Goal: Information Seeking & Learning: Learn about a topic

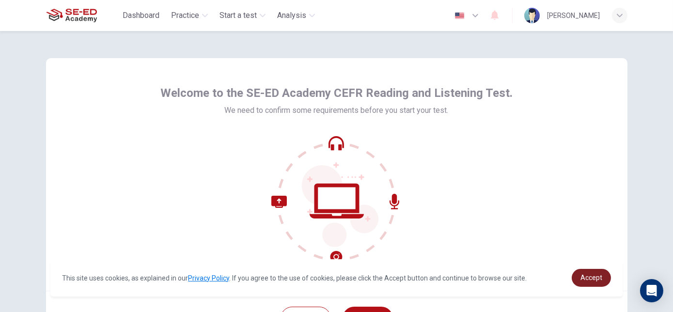
click at [580, 278] on link "Accept" at bounding box center [591, 278] width 39 height 18
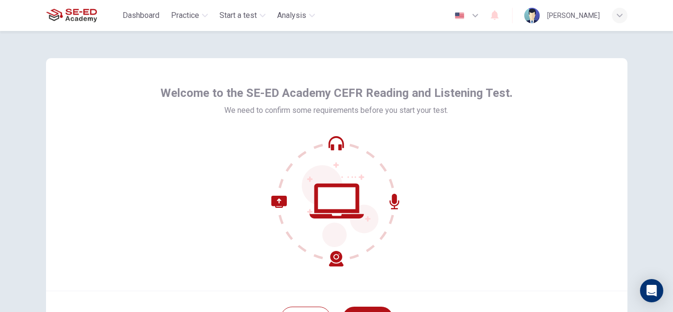
click at [610, 111] on div "Welcome to the SE-ED Academy CEFR Reading and Listening Test. We need to confir…" at bounding box center [337, 174] width 582 height 233
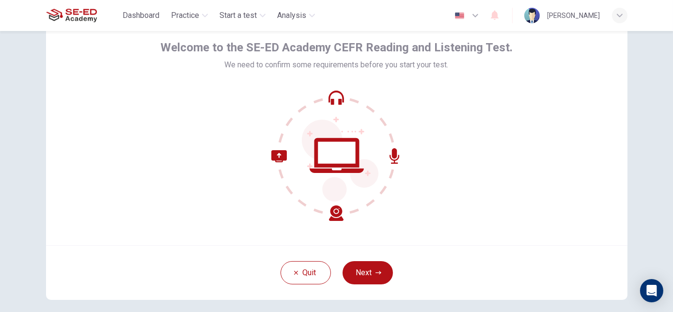
scroll to position [88, 0]
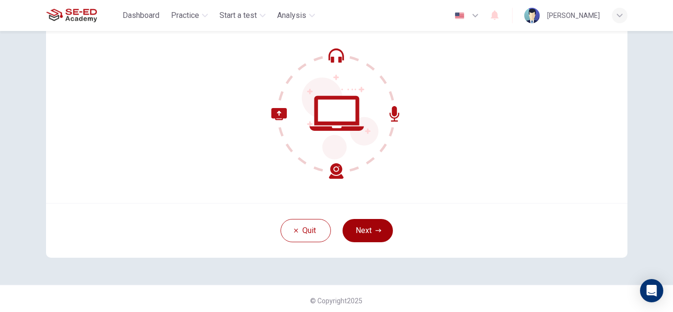
click at [358, 230] on button "Next" at bounding box center [368, 230] width 50 height 23
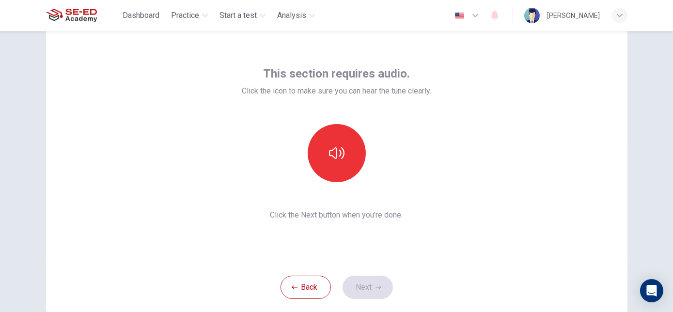
scroll to position [0, 0]
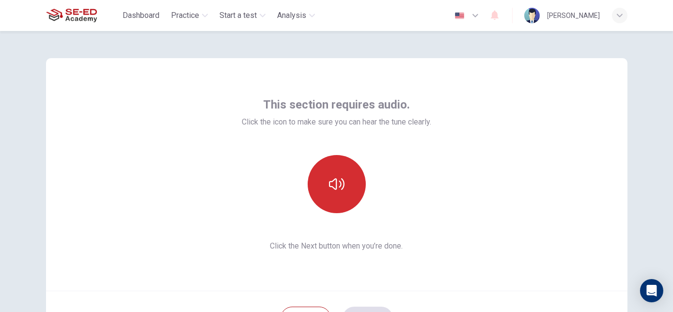
click at [324, 175] on button "button" at bounding box center [337, 184] width 58 height 58
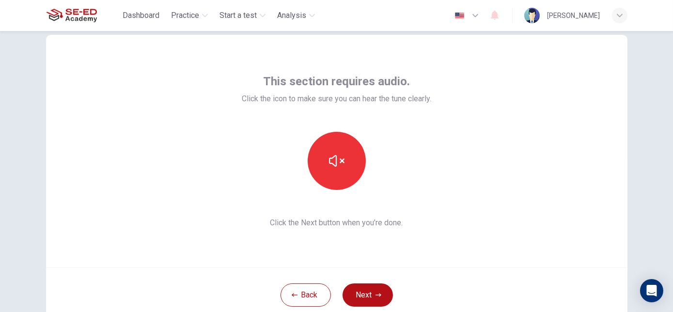
scroll to position [44, 0]
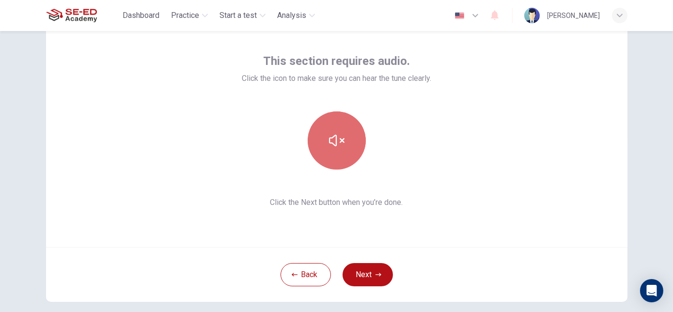
click at [344, 151] on button "button" at bounding box center [337, 140] width 58 height 58
click at [344, 152] on button "button" at bounding box center [337, 140] width 58 height 58
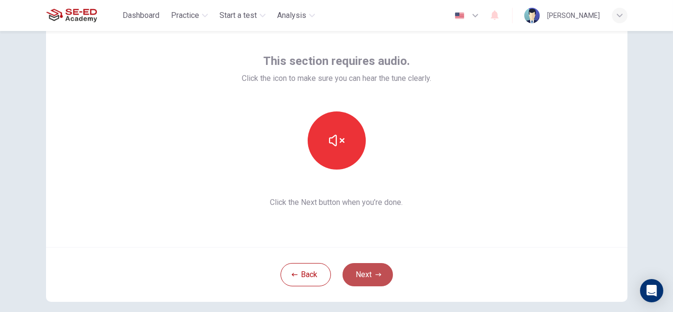
click at [368, 273] on button "Next" at bounding box center [368, 274] width 50 height 23
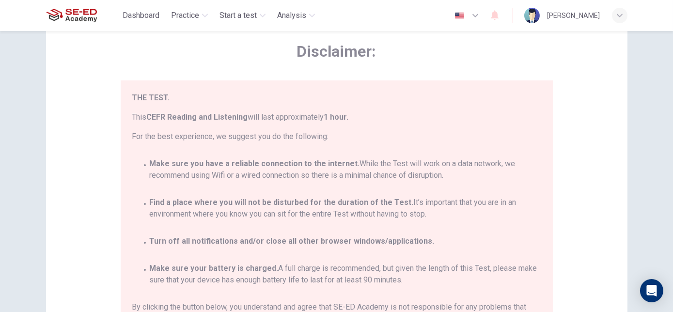
scroll to position [57, 0]
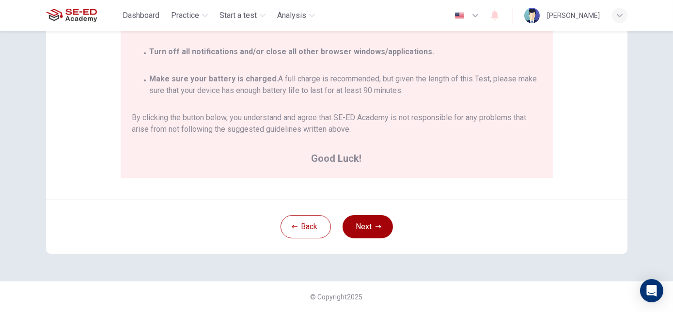
click at [376, 229] on icon "button" at bounding box center [379, 227] width 6 height 6
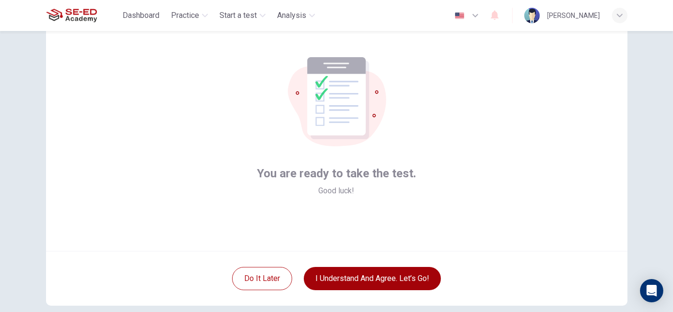
scroll to position [92, 0]
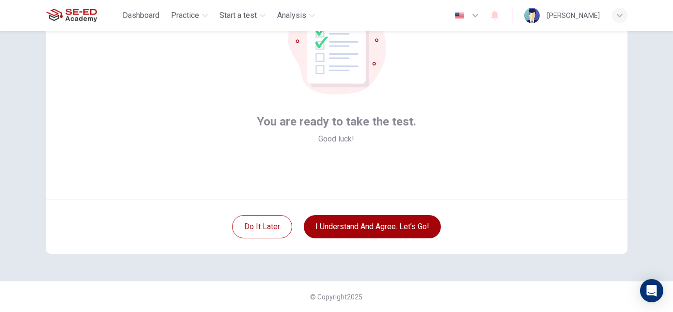
click at [393, 231] on button "I understand and agree. Let’s go!" at bounding box center [372, 226] width 137 height 23
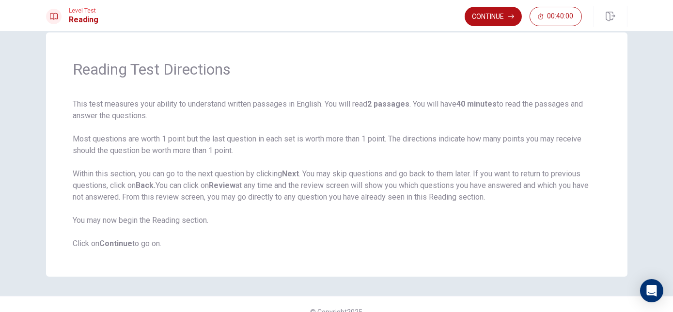
scroll to position [33, 0]
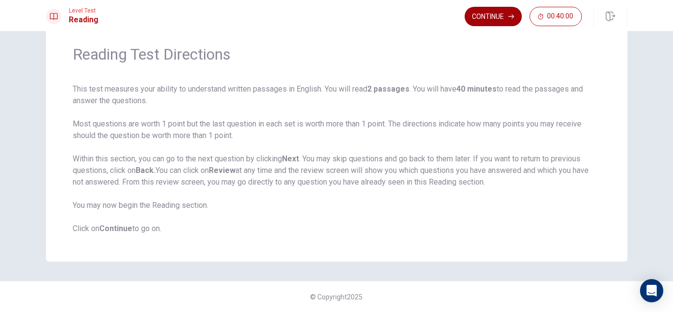
click at [497, 23] on button "Continue" at bounding box center [493, 16] width 57 height 19
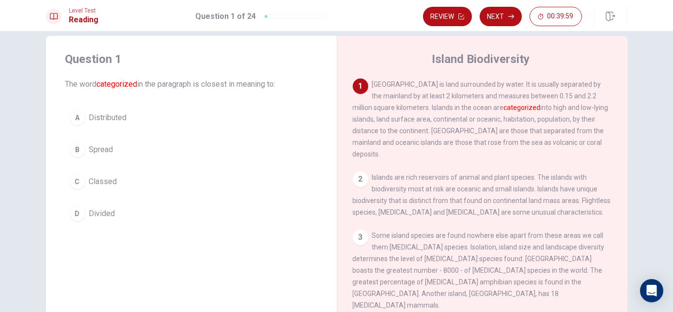
scroll to position [0, 0]
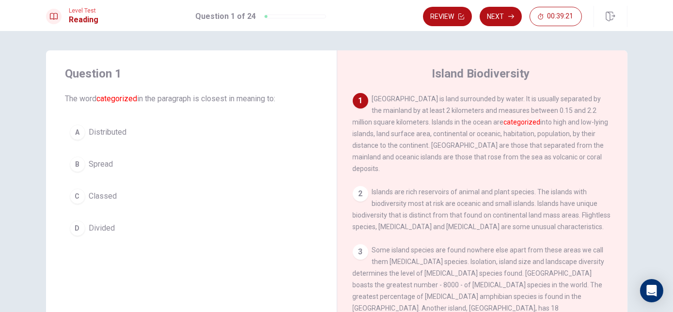
click at [102, 231] on span "Divided" at bounding box center [102, 228] width 26 height 12
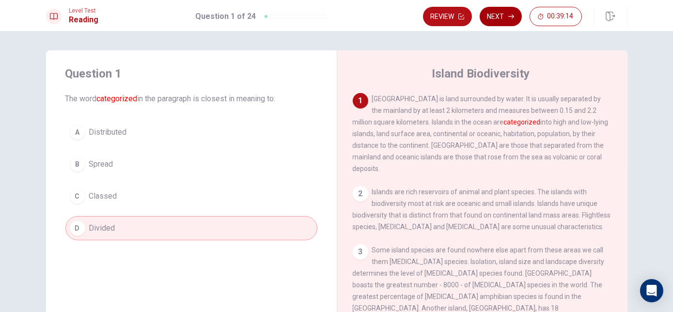
click at [505, 17] on button "Next" at bounding box center [501, 16] width 42 height 19
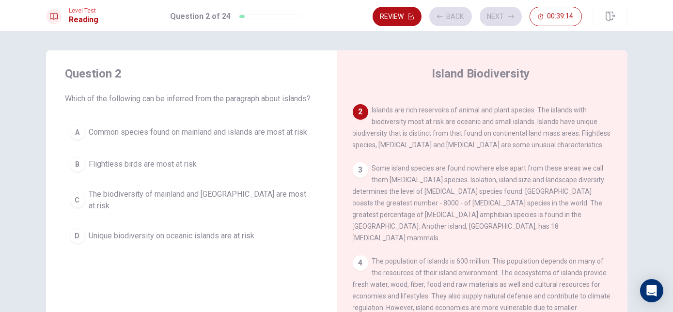
scroll to position [83, 0]
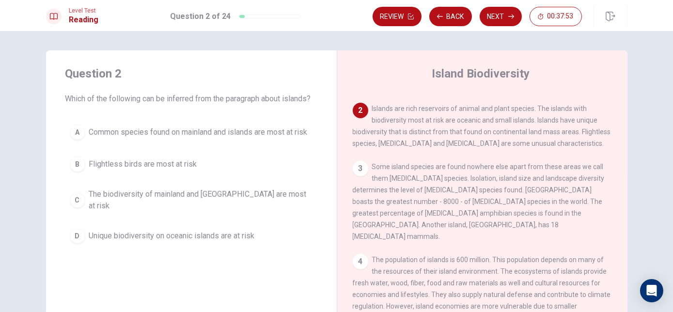
click at [169, 231] on span "Unique biodiversity on oceanic islands are at risk" at bounding box center [172, 236] width 166 height 12
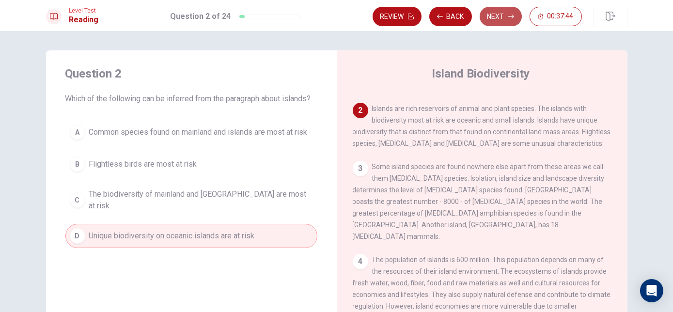
click at [507, 16] on button "Next" at bounding box center [501, 16] width 42 height 19
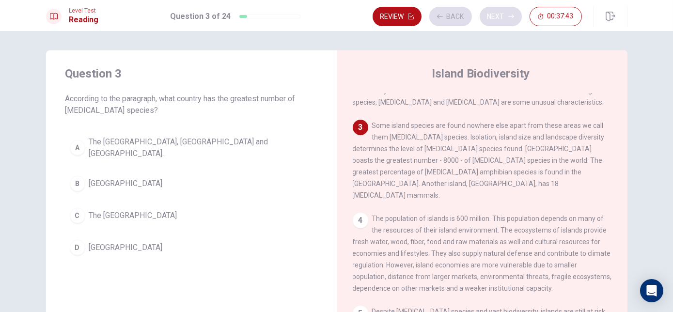
scroll to position [143, 0]
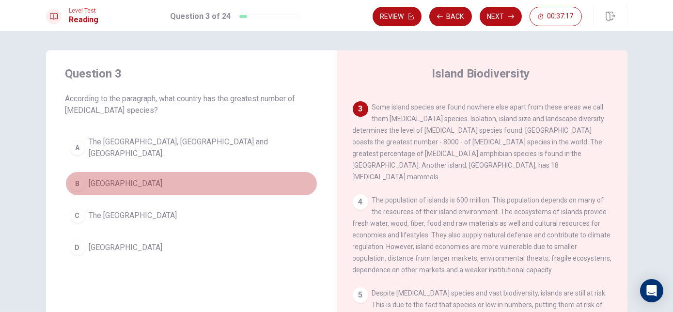
click at [133, 182] on button "B [GEOGRAPHIC_DATA]" at bounding box center [191, 184] width 252 height 24
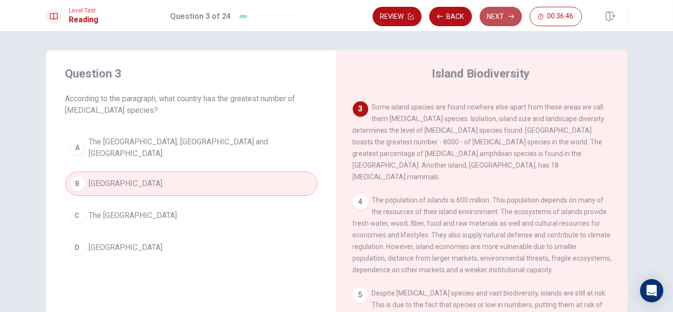
click at [491, 21] on button "Next" at bounding box center [501, 16] width 42 height 19
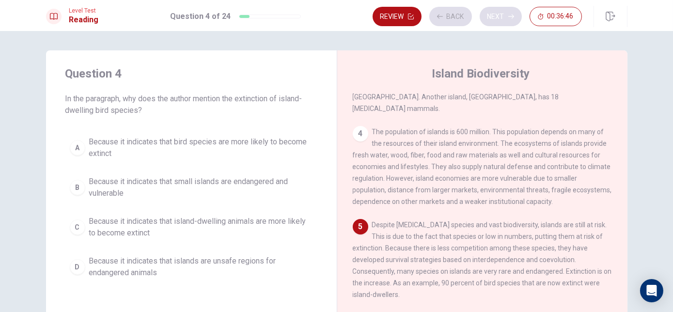
scroll to position [224, 0]
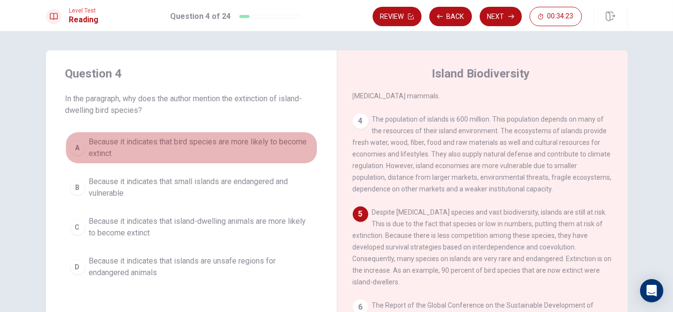
click at [130, 148] on span "Because it indicates that bird species are more likely to become extinct" at bounding box center [201, 147] width 224 height 23
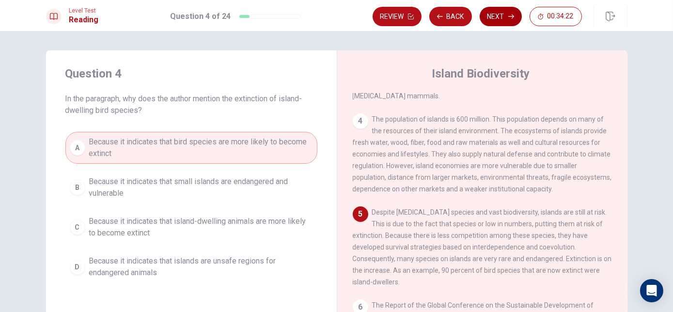
click at [510, 17] on icon "button" at bounding box center [512, 17] width 6 height 6
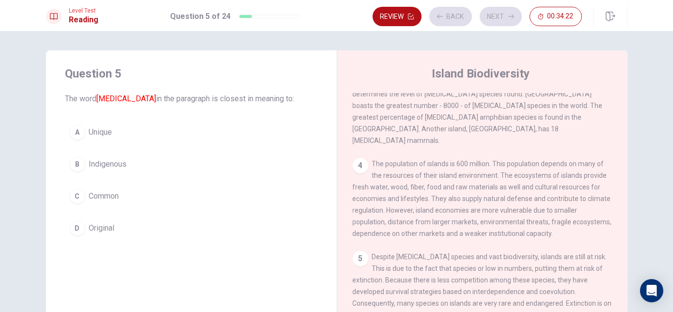
scroll to position [143, 0]
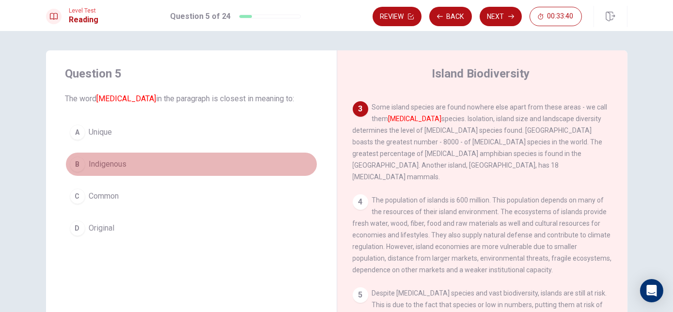
click at [145, 165] on button "B Indigenous" at bounding box center [191, 164] width 252 height 24
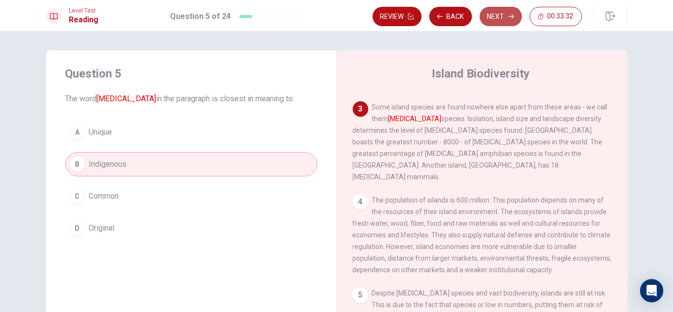
click at [499, 21] on button "Next" at bounding box center [501, 16] width 42 height 19
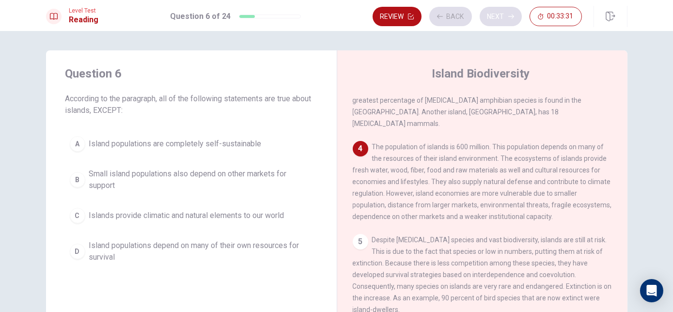
scroll to position [226, 0]
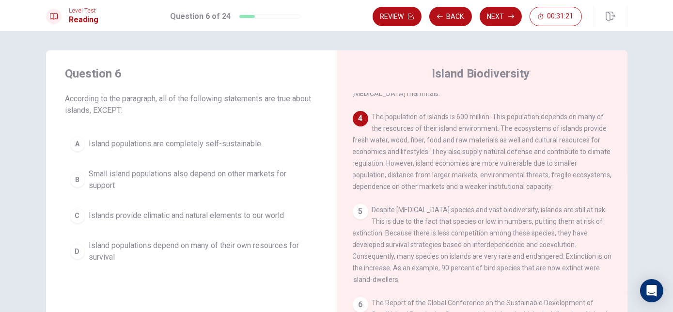
click at [175, 221] on button "C Islands provide climatic and natural elements to our world" at bounding box center [191, 216] width 252 height 24
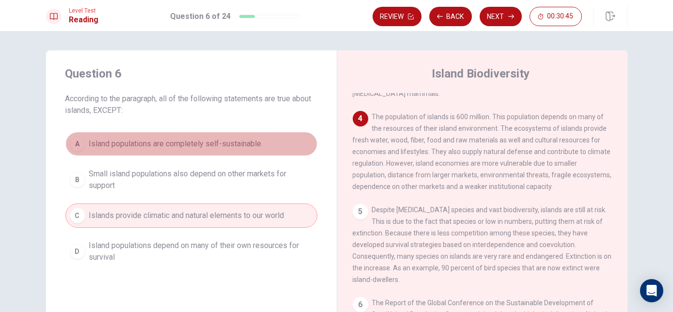
click at [233, 147] on span "Island populations are completely self-sustainable" at bounding box center [175, 144] width 173 height 12
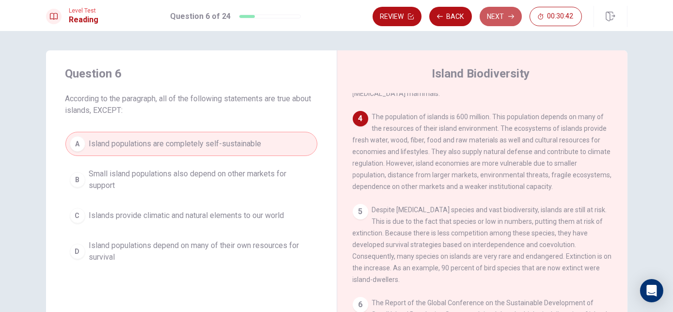
click at [491, 21] on button "Next" at bounding box center [501, 16] width 42 height 19
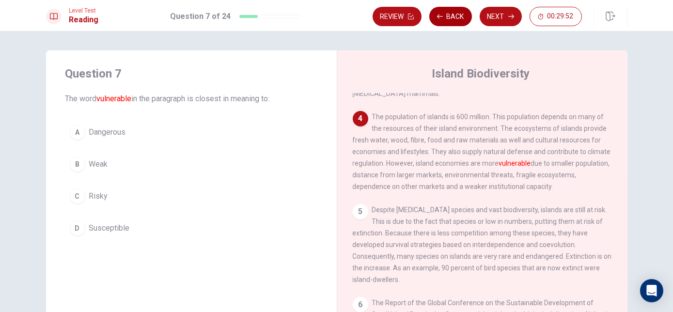
click at [455, 16] on button "Back" at bounding box center [450, 16] width 43 height 19
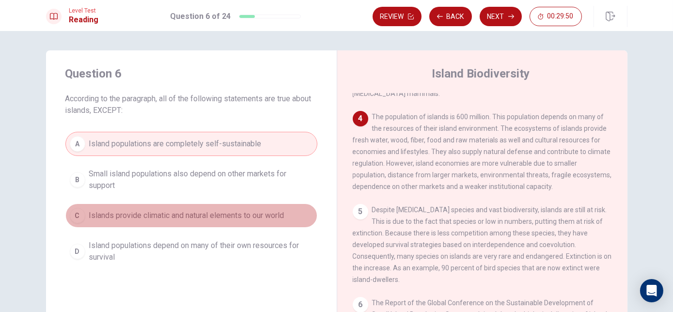
click at [260, 222] on button "C Islands provide climatic and natural elements to our world" at bounding box center [191, 216] width 252 height 24
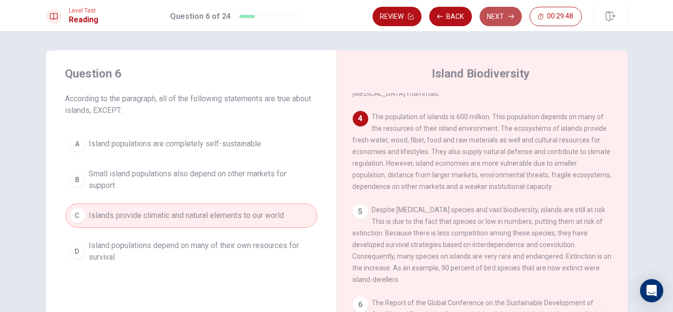
click at [498, 19] on button "Next" at bounding box center [501, 16] width 42 height 19
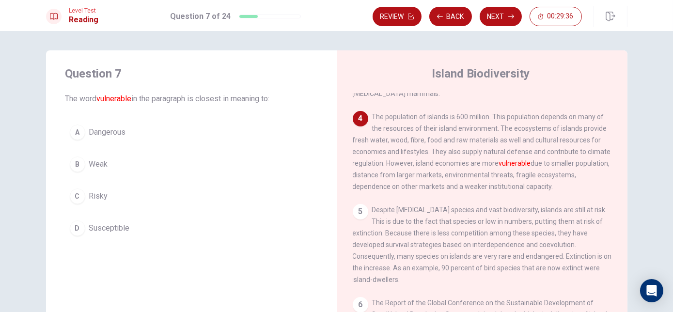
click at [141, 219] on button "D Susceptible" at bounding box center [191, 228] width 252 height 24
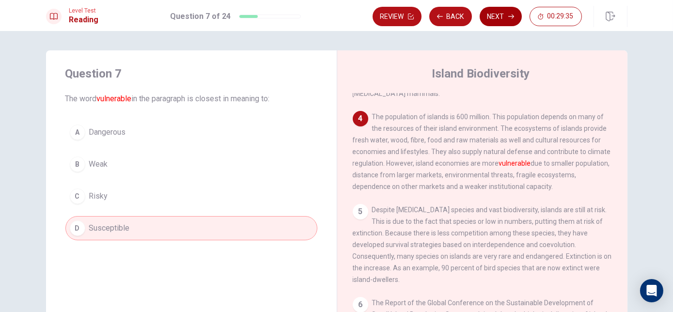
click at [497, 11] on button "Next" at bounding box center [501, 16] width 42 height 19
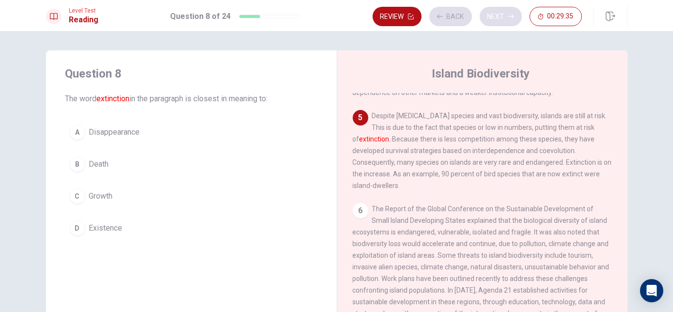
scroll to position [322, 0]
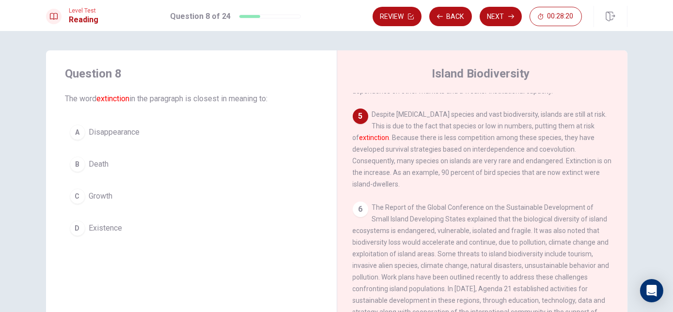
click at [129, 159] on button "B Death" at bounding box center [191, 164] width 252 height 24
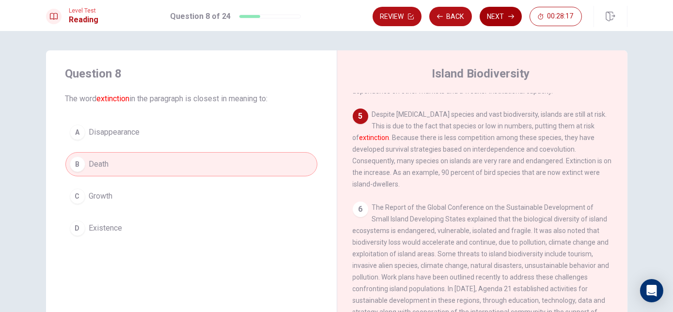
click at [505, 16] on button "Next" at bounding box center [501, 16] width 42 height 19
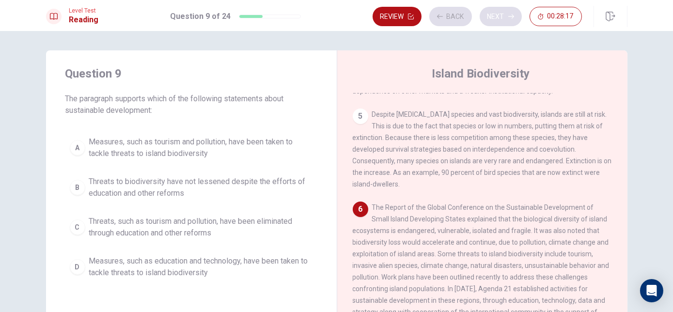
scroll to position [367, 0]
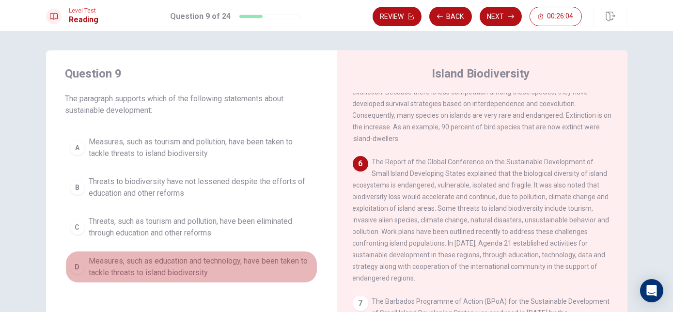
click at [191, 264] on span "Measures, such as education and technology, have been taken to tackle threats t…" at bounding box center [201, 266] width 224 height 23
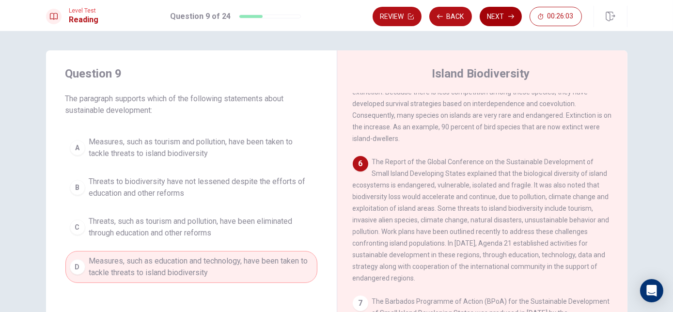
click at [509, 17] on icon "button" at bounding box center [512, 17] width 6 height 6
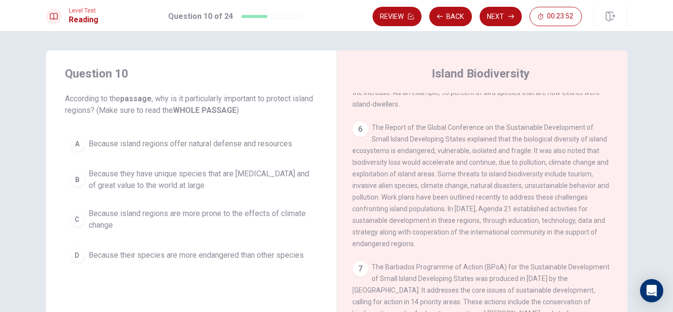
scroll to position [44, 0]
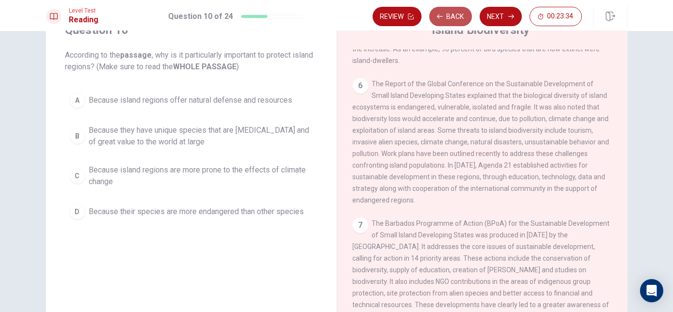
click at [458, 18] on button "Back" at bounding box center [450, 16] width 43 height 19
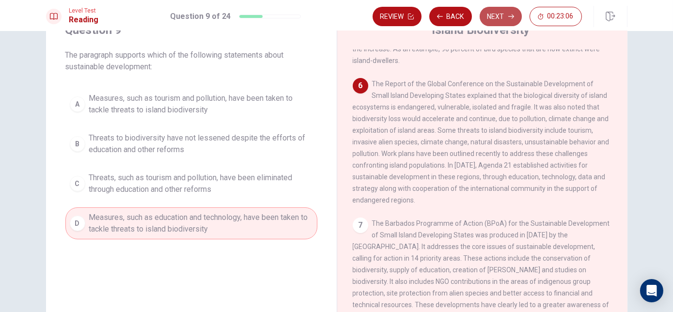
click at [504, 17] on button "Next" at bounding box center [501, 16] width 42 height 19
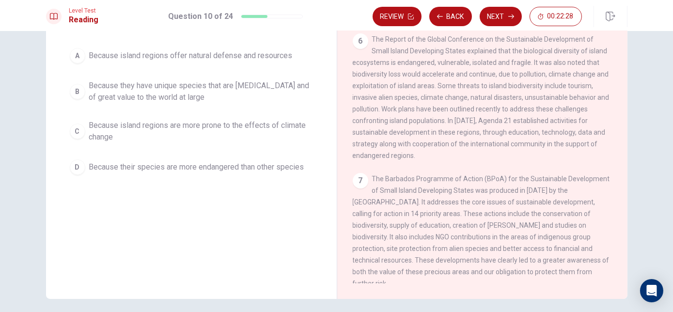
scroll to position [37, 0]
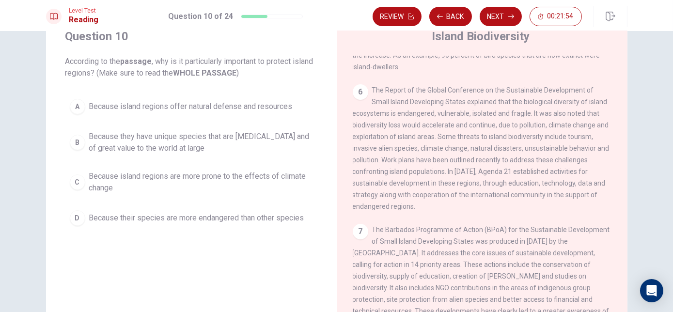
click at [258, 141] on span "Because they have unique species that are [MEDICAL_DATA] and of great value to …" at bounding box center [201, 142] width 224 height 23
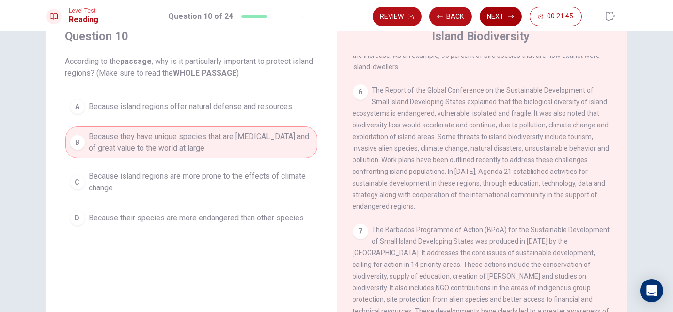
click at [501, 17] on button "Next" at bounding box center [501, 16] width 42 height 19
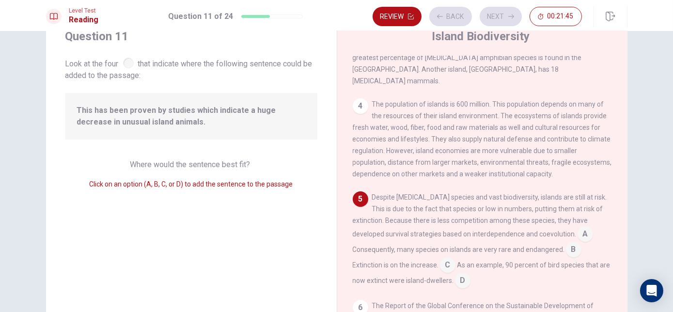
scroll to position [237, 0]
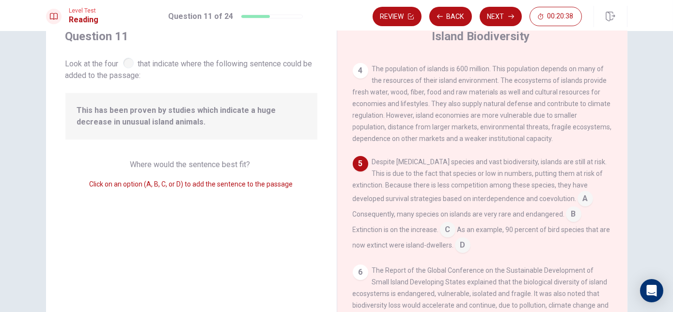
click at [450, 223] on input at bounding box center [448, 231] width 16 height 16
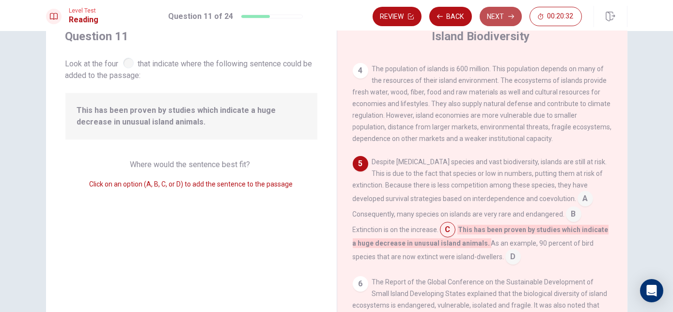
click at [503, 14] on button "Next" at bounding box center [501, 16] width 42 height 19
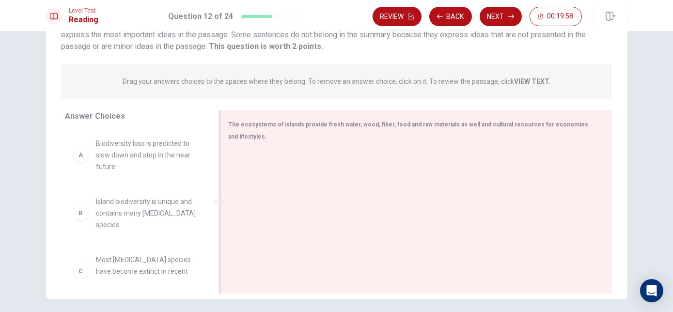
scroll to position [126, 0]
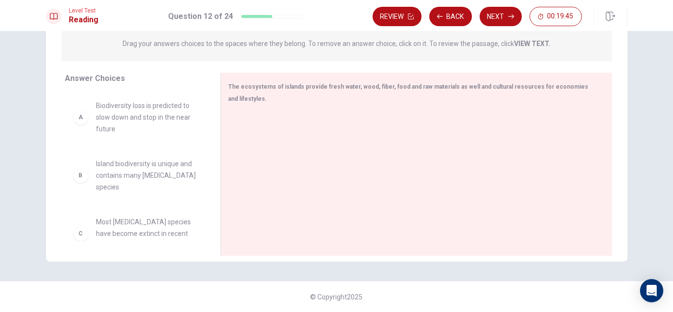
click at [137, 179] on span "Island biodiversity is unique and contains many [MEDICAL_DATA] species" at bounding box center [146, 175] width 101 height 35
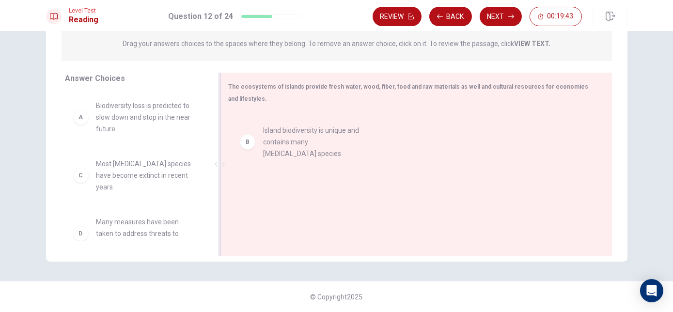
drag, startPoint x: 79, startPoint y: 176, endPoint x: 251, endPoint y: 142, distance: 175.9
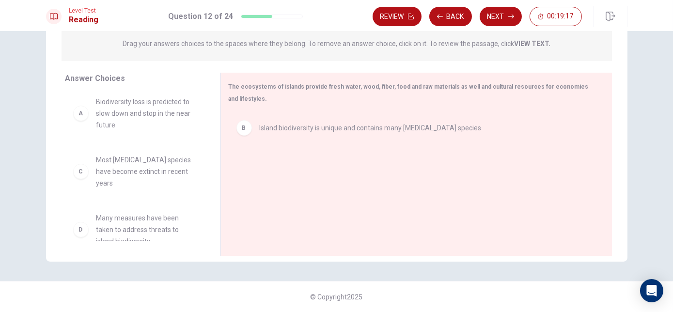
scroll to position [0, 0]
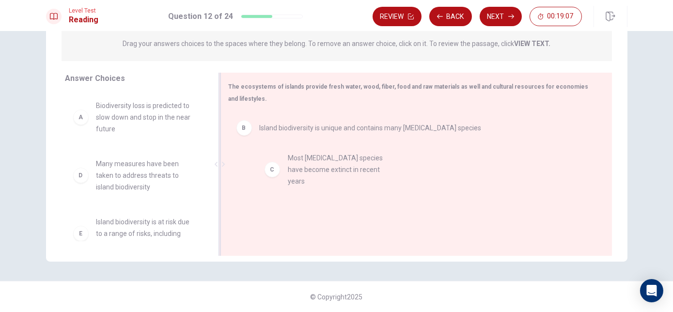
drag, startPoint x: 158, startPoint y: 169, endPoint x: 348, endPoint y: 161, distance: 189.7
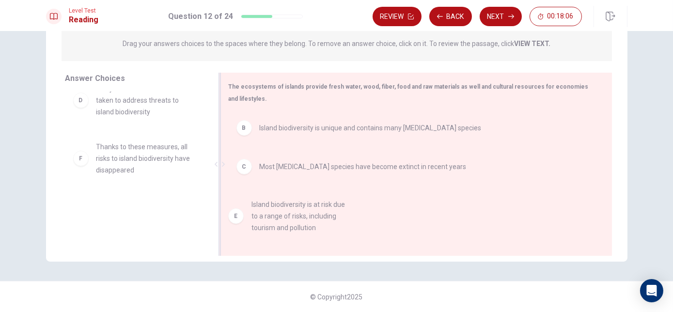
drag, startPoint x: 145, startPoint y: 181, endPoint x: 312, endPoint y: 207, distance: 169.3
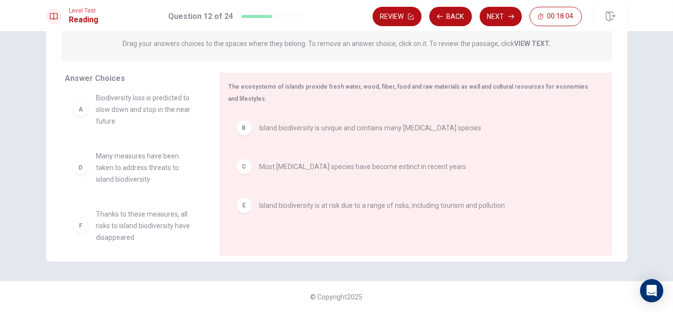
scroll to position [0, 0]
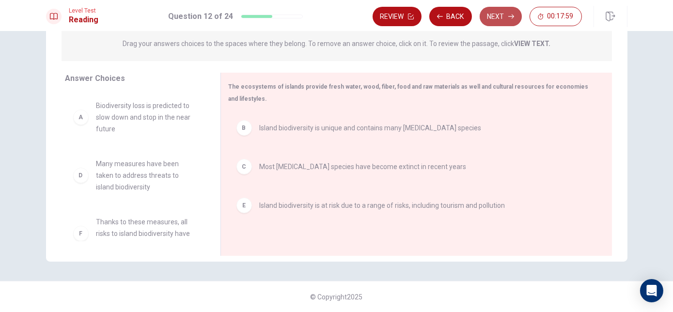
click at [501, 13] on button "Next" at bounding box center [501, 16] width 42 height 19
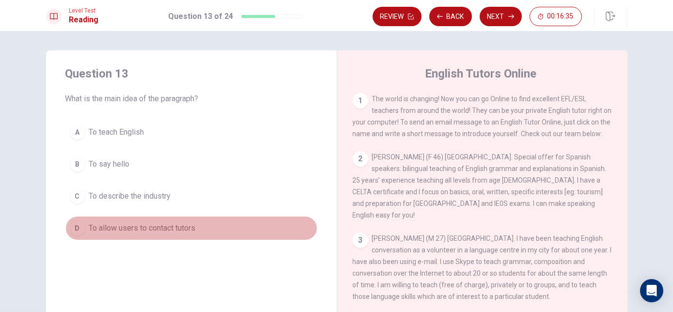
click at [229, 229] on button "D To allow users to contact tutors" at bounding box center [191, 228] width 252 height 24
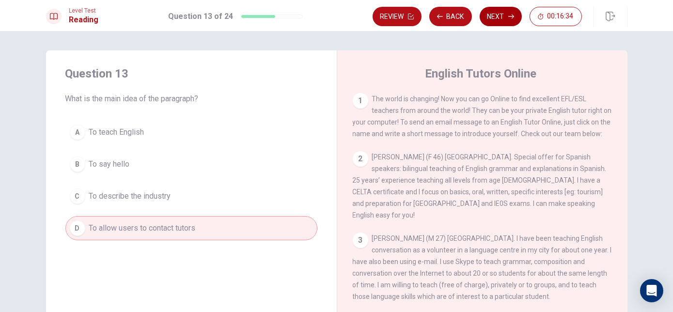
click at [502, 15] on button "Next" at bounding box center [501, 16] width 42 height 19
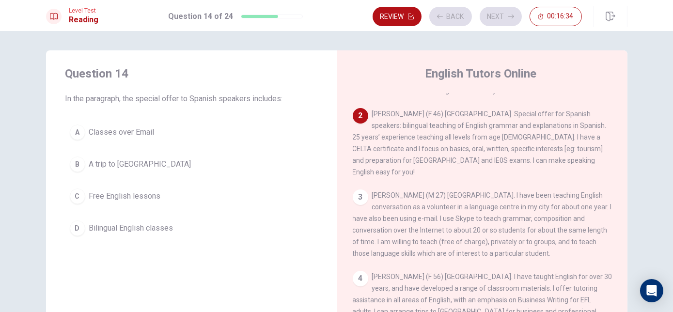
scroll to position [71, 0]
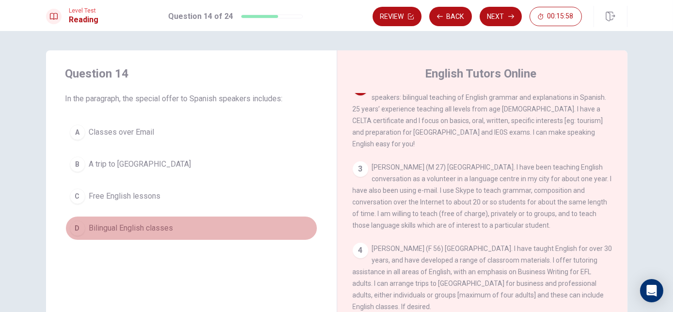
click at [106, 233] on button "D Bilingual English classes" at bounding box center [191, 228] width 252 height 24
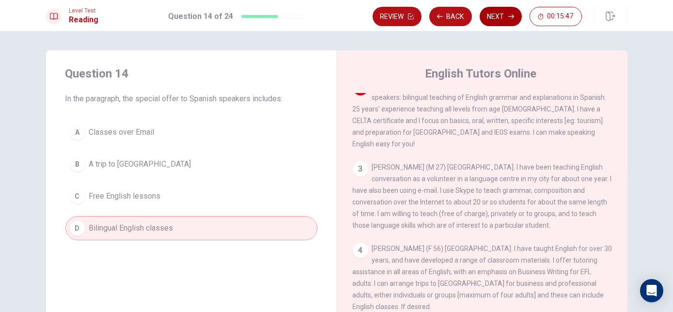
click at [496, 16] on button "Next" at bounding box center [501, 16] width 42 height 19
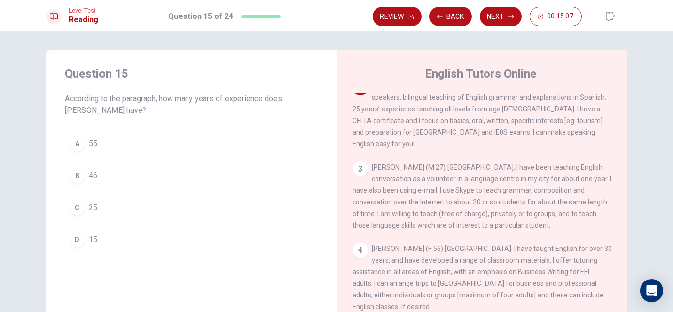
click at [152, 206] on button "C 25" at bounding box center [191, 208] width 252 height 24
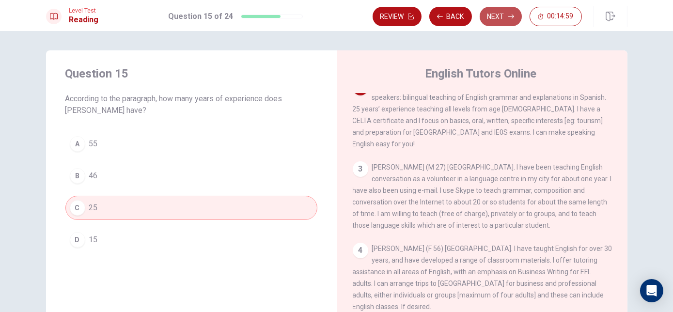
click at [503, 18] on button "Next" at bounding box center [501, 16] width 42 height 19
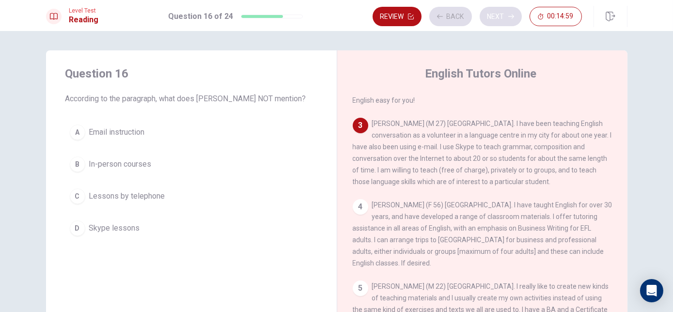
scroll to position [143, 0]
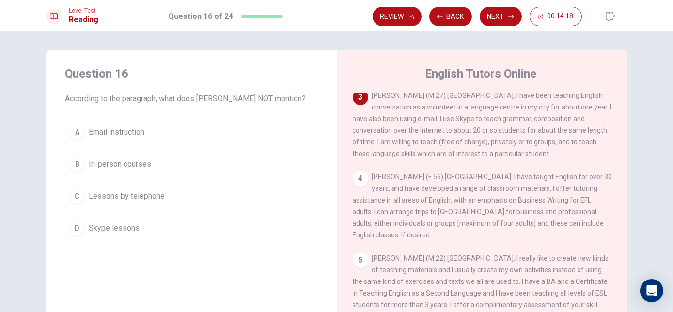
click at [197, 202] on button "C Lessons by telephone" at bounding box center [191, 196] width 252 height 24
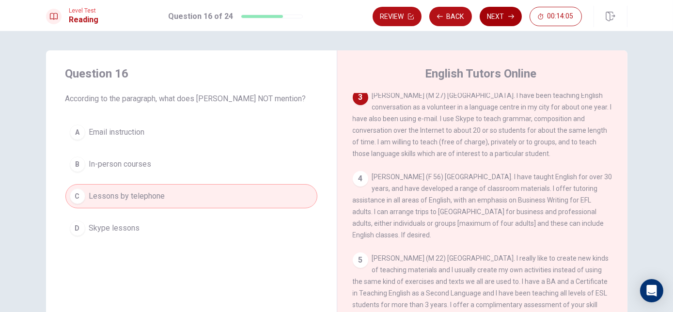
click at [501, 19] on button "Next" at bounding box center [501, 16] width 42 height 19
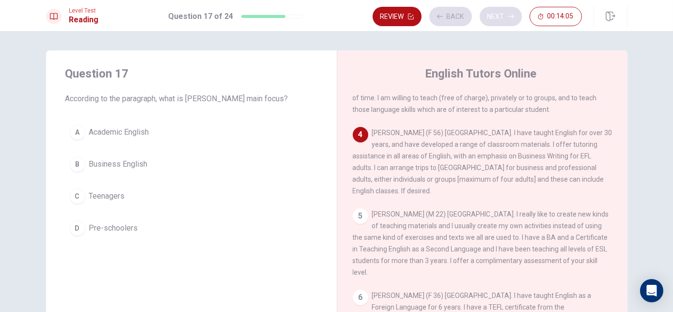
scroll to position [222, 0]
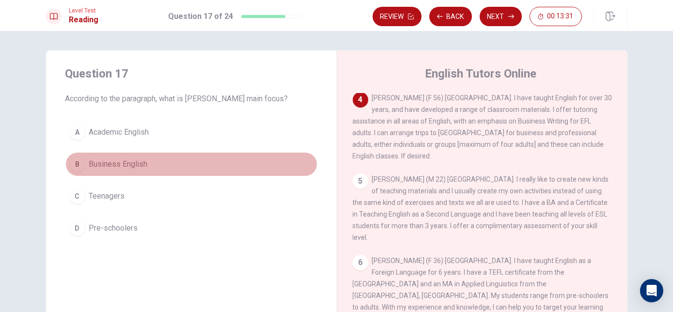
click at [125, 168] on span "Business English" at bounding box center [118, 165] width 59 height 12
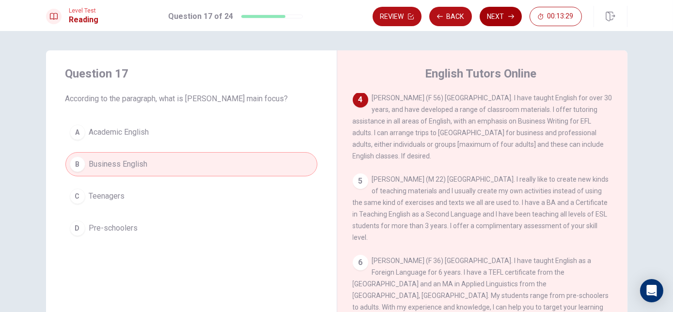
click at [503, 16] on button "Next" at bounding box center [501, 16] width 42 height 19
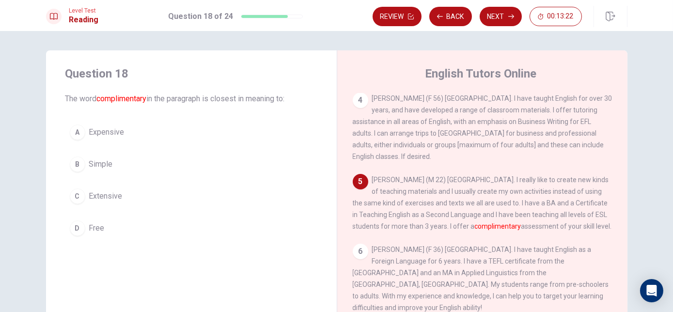
scroll to position [44, 0]
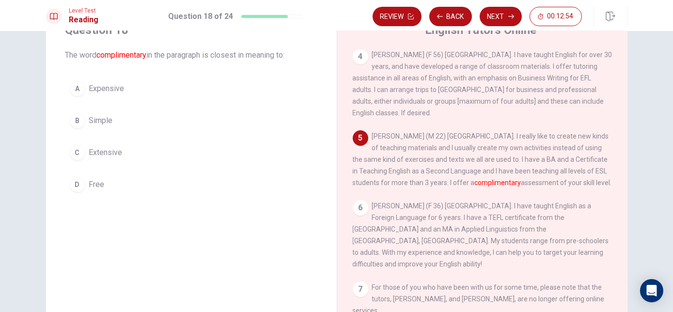
click at [117, 191] on button "D Free" at bounding box center [191, 185] width 252 height 24
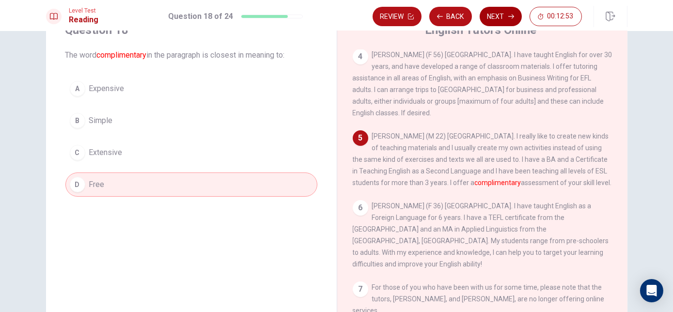
click at [499, 14] on button "Next" at bounding box center [501, 16] width 42 height 19
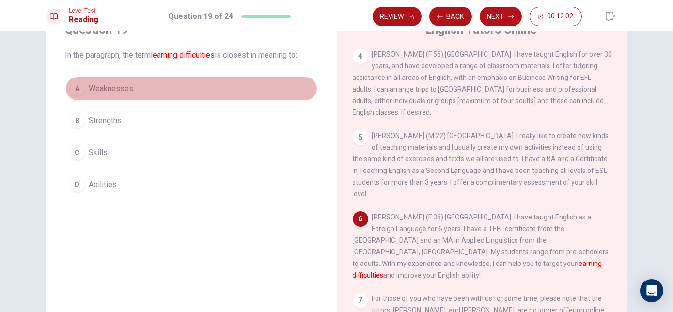
click at [165, 89] on button "A Weaknesses" at bounding box center [191, 89] width 252 height 24
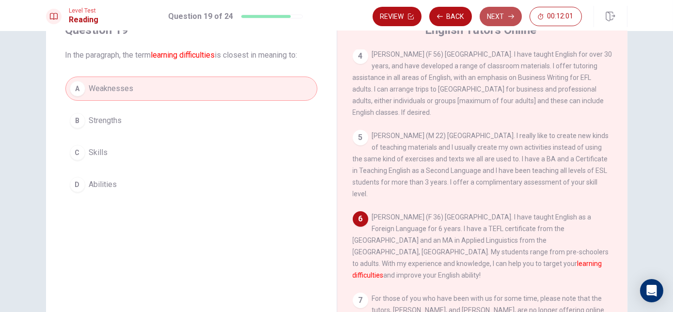
click at [505, 12] on button "Next" at bounding box center [501, 16] width 42 height 19
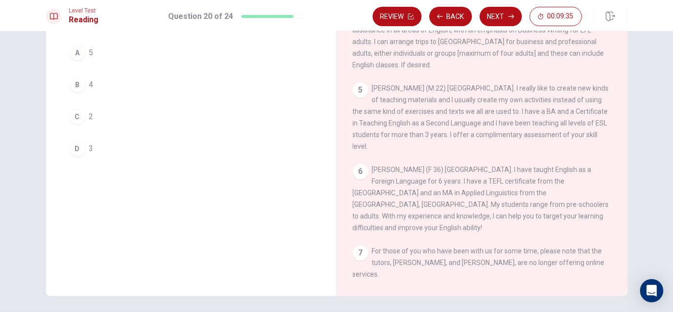
scroll to position [0, 0]
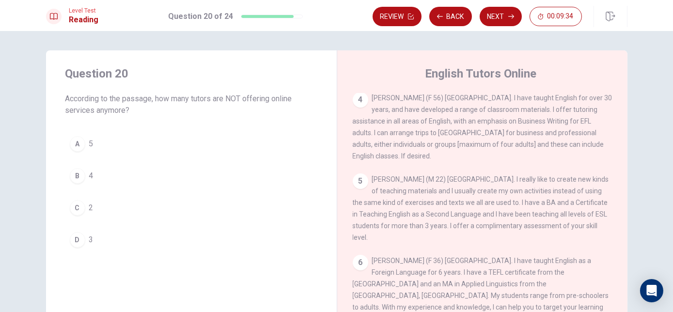
click at [127, 212] on button "C 2" at bounding box center [191, 208] width 252 height 24
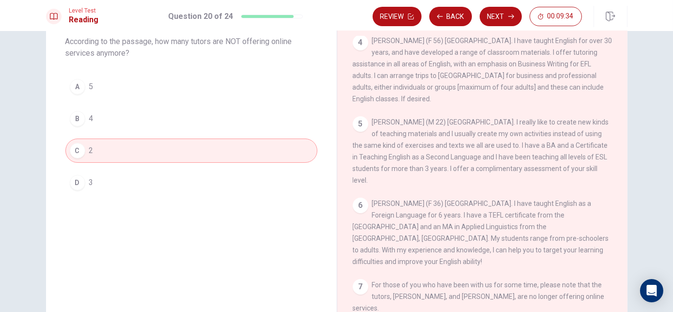
scroll to position [126, 0]
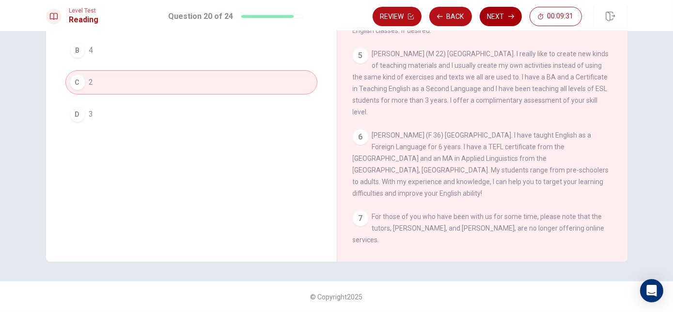
click at [508, 21] on button "Next" at bounding box center [501, 16] width 42 height 19
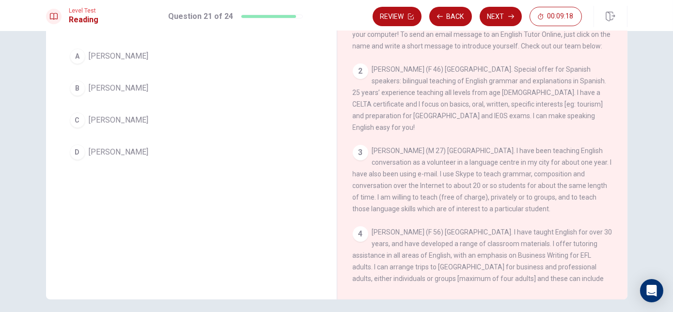
scroll to position [0, 0]
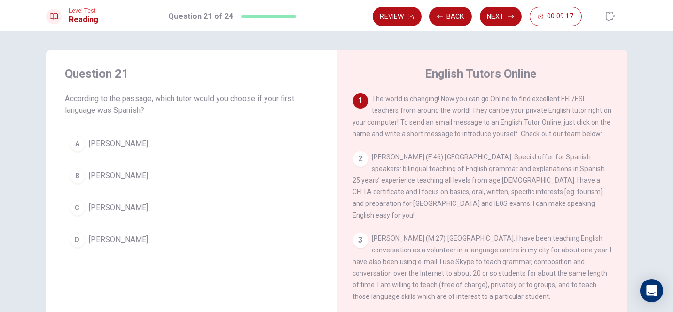
click at [140, 176] on span "[PERSON_NAME]" at bounding box center [119, 176] width 60 height 12
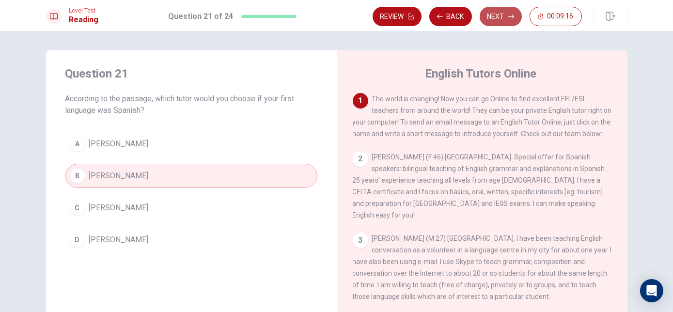
click at [506, 14] on button "Next" at bounding box center [501, 16] width 42 height 19
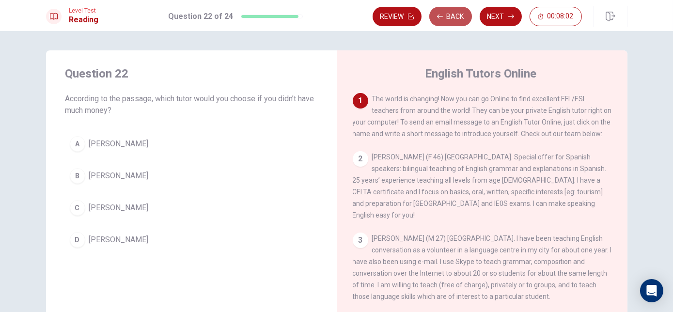
click at [451, 16] on button "Back" at bounding box center [450, 16] width 43 height 19
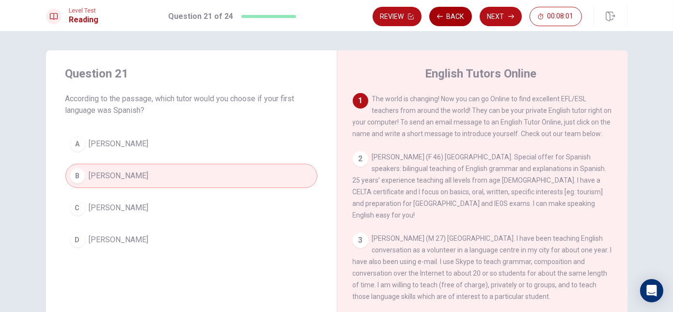
click at [451, 16] on button "Back" at bounding box center [450, 16] width 43 height 19
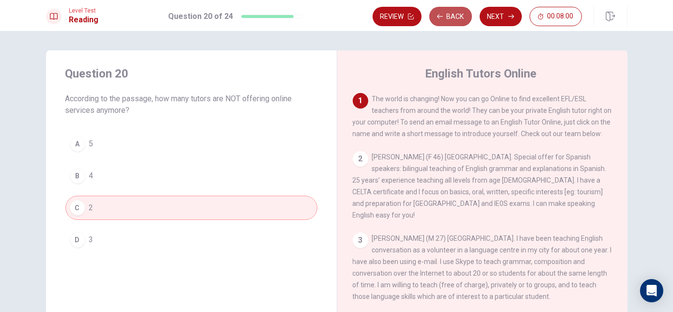
click at [451, 16] on button "Back" at bounding box center [450, 16] width 43 height 19
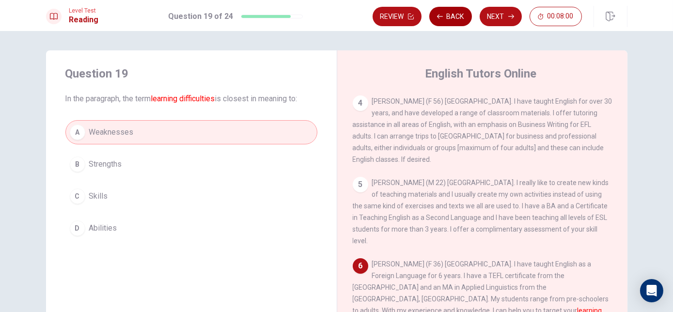
scroll to position [222, 0]
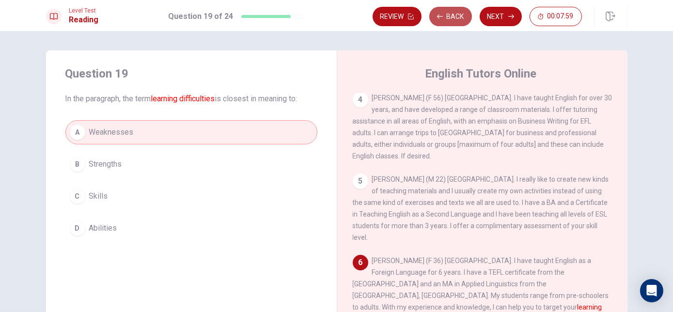
click at [451, 16] on button "Back" at bounding box center [450, 16] width 43 height 19
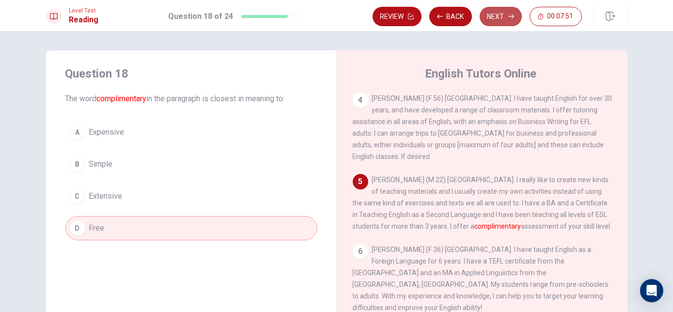
click at [505, 14] on button "Next" at bounding box center [501, 16] width 42 height 19
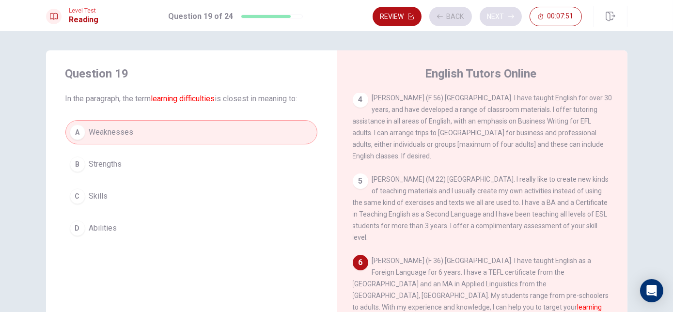
click at [505, 14] on div "Review Back Next 00:07:51" at bounding box center [477, 16] width 209 height 19
click at [505, 16] on button "Next" at bounding box center [501, 16] width 42 height 19
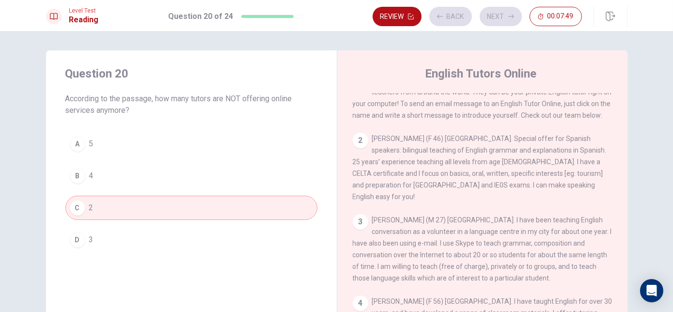
scroll to position [0, 0]
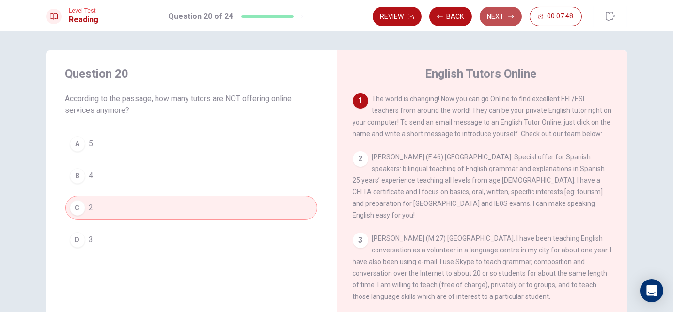
click at [504, 18] on button "Next" at bounding box center [501, 16] width 42 height 19
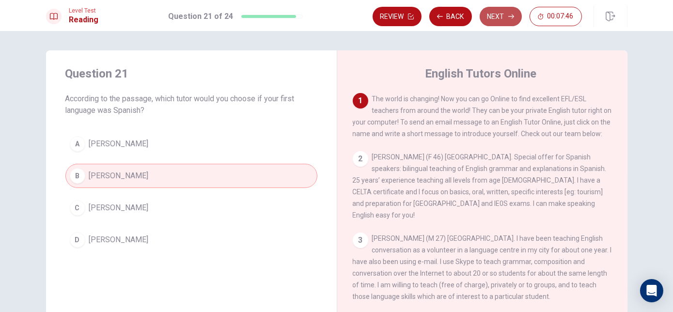
click at [504, 18] on button "Next" at bounding box center [501, 16] width 42 height 19
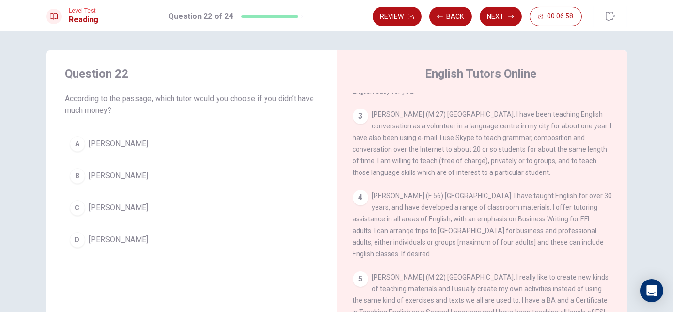
scroll to position [134, 0]
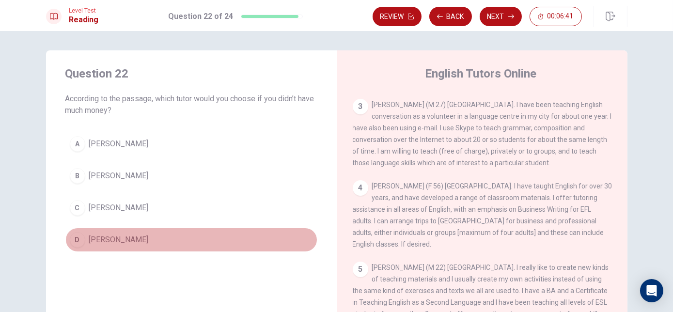
click at [137, 240] on span "[PERSON_NAME]" at bounding box center [119, 240] width 60 height 12
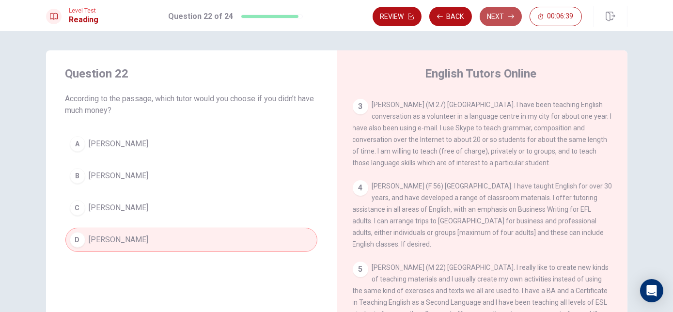
click at [503, 18] on button "Next" at bounding box center [501, 16] width 42 height 19
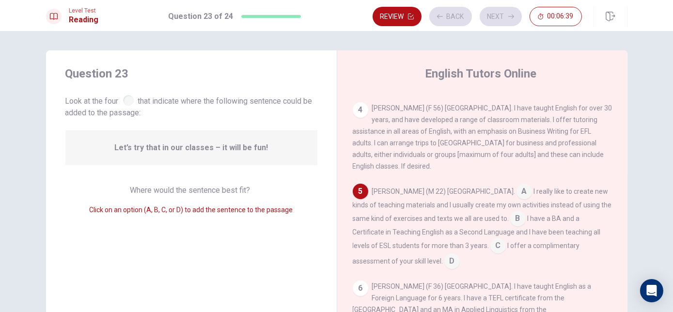
scroll to position [213, 0]
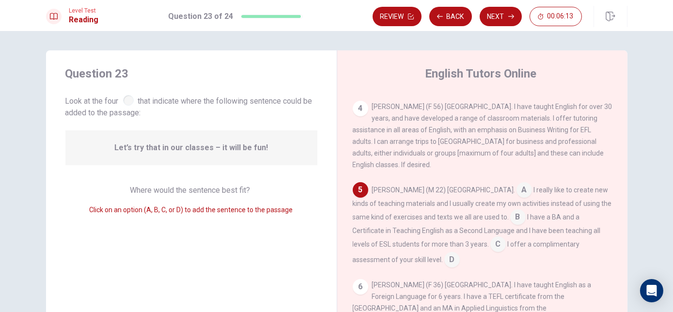
click at [445, 269] on input at bounding box center [453, 261] width 16 height 16
click at [510, 16] on icon "button" at bounding box center [512, 17] width 6 height 4
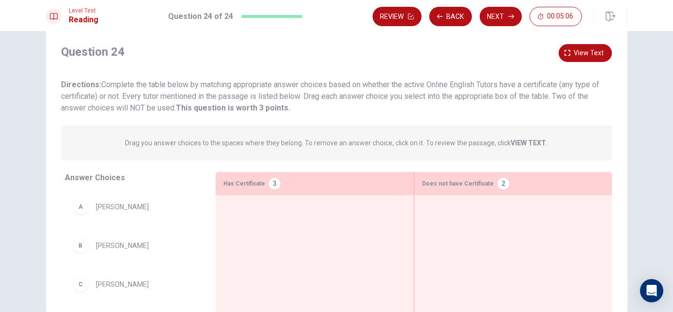
scroll to position [0, 0]
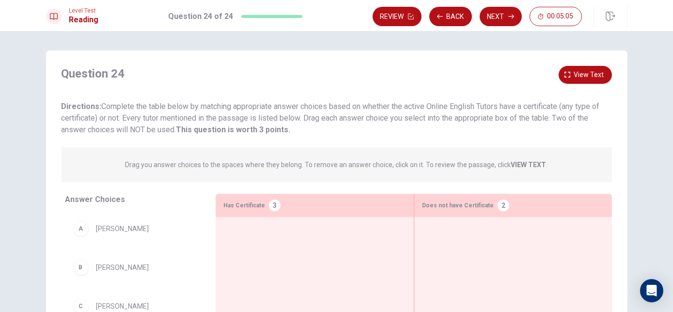
click at [519, 164] on strong "VIEW TEXT" at bounding box center [528, 165] width 35 height 8
click at [577, 77] on span "View text" at bounding box center [589, 75] width 30 height 12
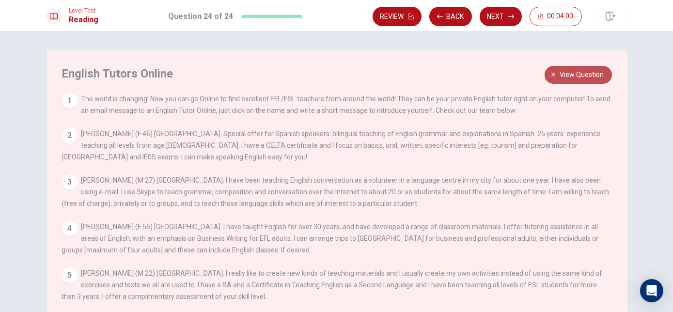
click at [576, 76] on span "View question" at bounding box center [582, 75] width 44 height 12
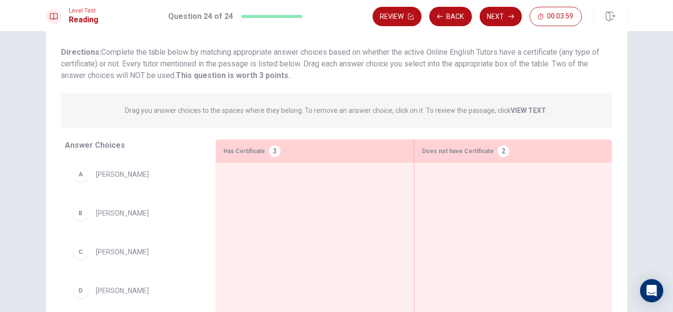
scroll to position [88, 0]
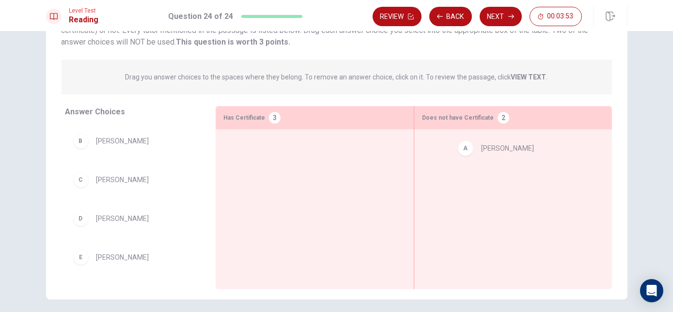
drag, startPoint x: 128, startPoint y: 148, endPoint x: 536, endPoint y: 149, distance: 408.2
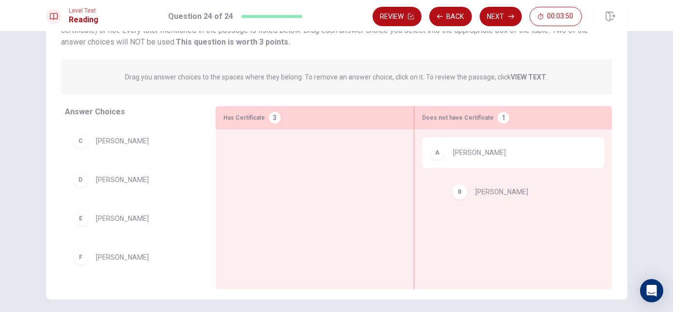
drag, startPoint x: 137, startPoint y: 143, endPoint x: 535, endPoint y: 191, distance: 400.7
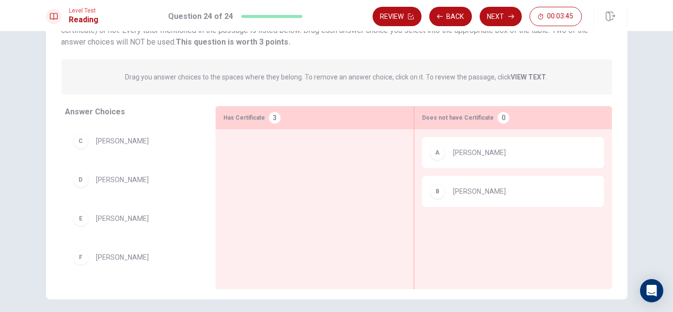
scroll to position [3, 0]
drag, startPoint x: 120, startPoint y: 262, endPoint x: 297, endPoint y: 152, distance: 208.1
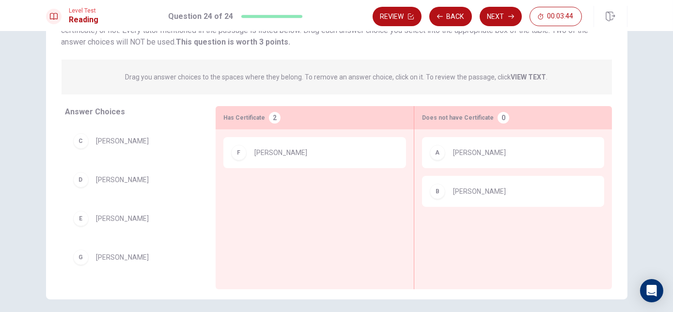
scroll to position [0, 0]
drag, startPoint x: 112, startPoint y: 222, endPoint x: 297, endPoint y: 195, distance: 186.7
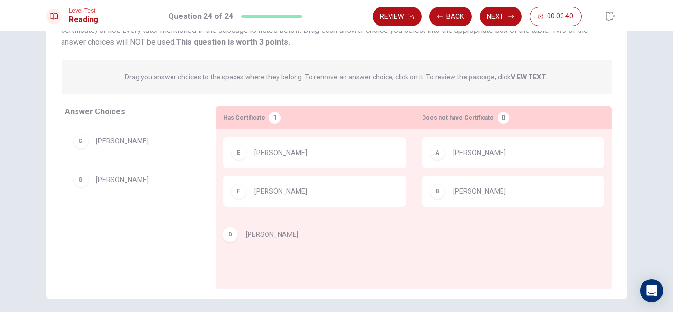
drag, startPoint x: 150, startPoint y: 181, endPoint x: 310, endPoint y: 225, distance: 165.5
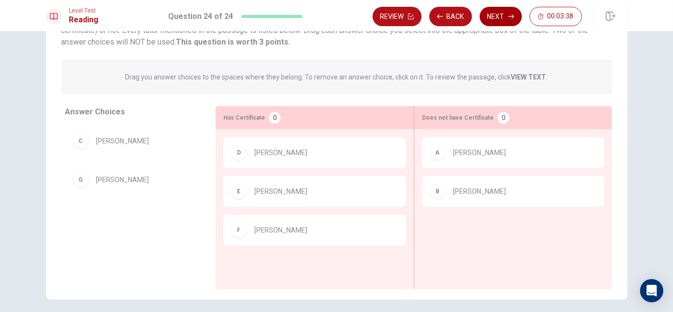
click at [499, 16] on button "Next" at bounding box center [501, 16] width 42 height 19
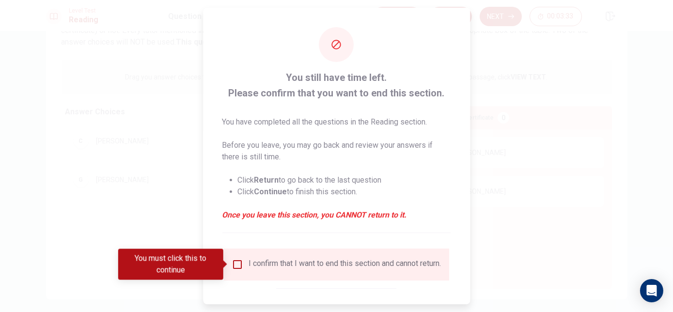
click at [495, 191] on div at bounding box center [336, 156] width 673 height 312
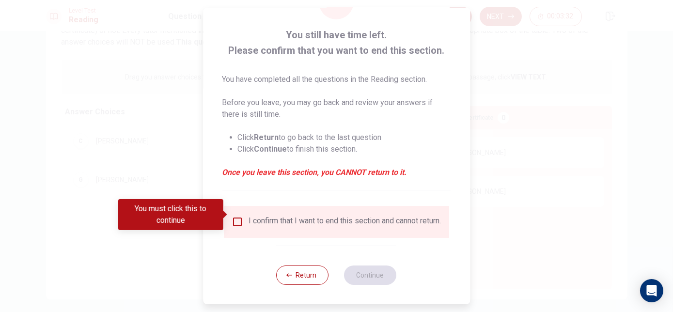
scroll to position [49, 0]
click at [297, 274] on button "Return" at bounding box center [303, 275] width 52 height 19
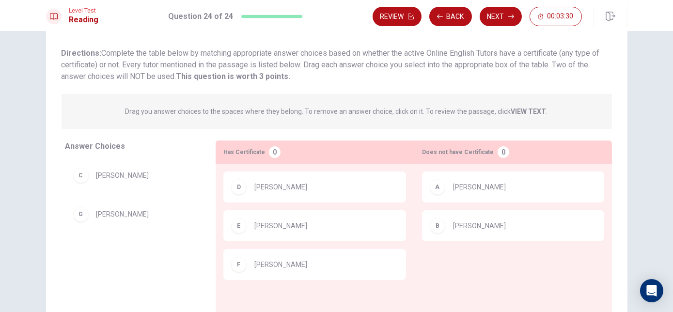
scroll to position [0, 0]
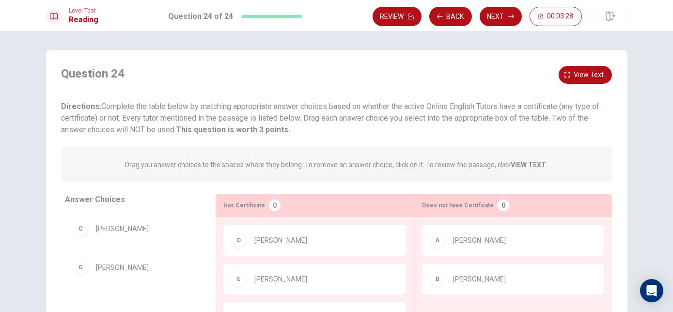
click at [524, 168] on strong "VIEW TEXT" at bounding box center [528, 165] width 35 height 8
click at [578, 77] on span "View text" at bounding box center [589, 75] width 30 height 12
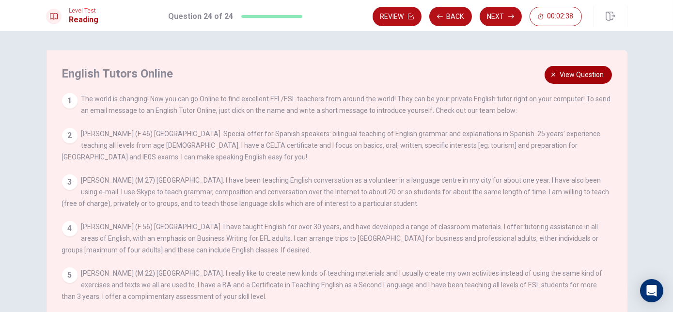
click at [561, 74] on span "View question" at bounding box center [582, 75] width 44 height 12
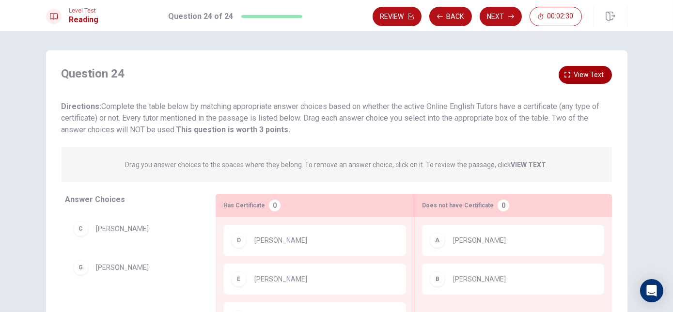
click at [593, 75] on span "View text" at bounding box center [589, 75] width 30 height 12
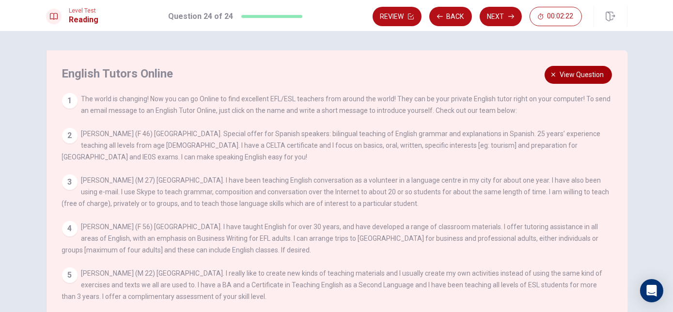
click at [571, 75] on span "View question" at bounding box center [582, 75] width 44 height 12
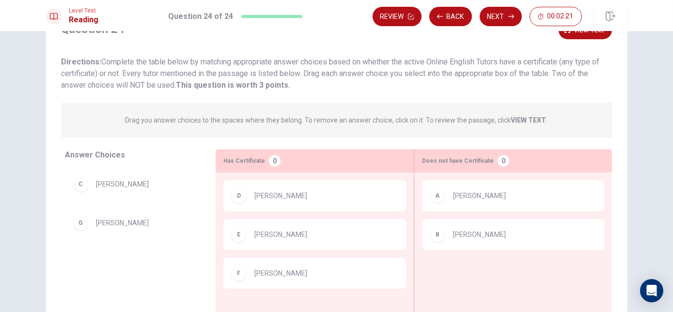
scroll to position [88, 0]
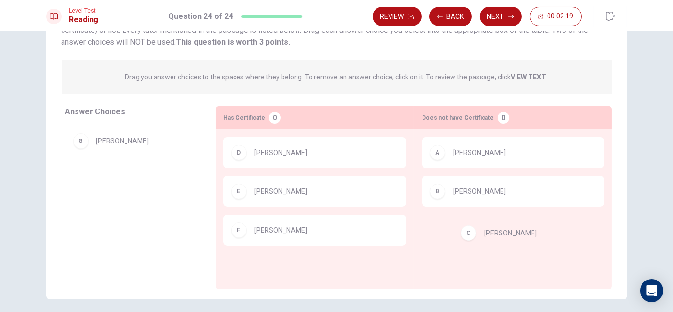
drag, startPoint x: 139, startPoint y: 143, endPoint x: 529, endPoint y: 238, distance: 401.9
drag, startPoint x: 152, startPoint y: 147, endPoint x: 531, endPoint y: 238, distance: 390.0
drag, startPoint x: 108, startPoint y: 142, endPoint x: 461, endPoint y: 235, distance: 365.1
drag, startPoint x: 79, startPoint y: 143, endPoint x: 469, endPoint y: 246, distance: 403.2
click at [478, 235] on div "A [PERSON_NAME] B [PERSON_NAME]" at bounding box center [513, 194] width 182 height 114
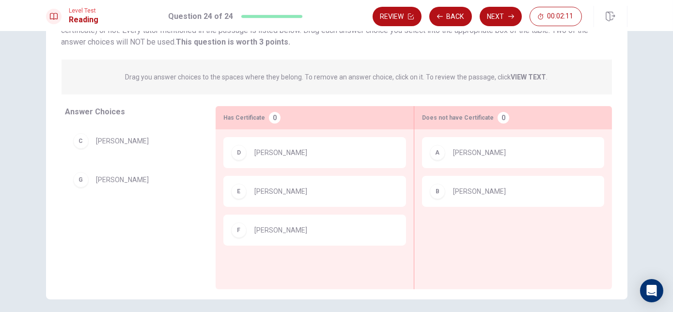
scroll to position [44, 0]
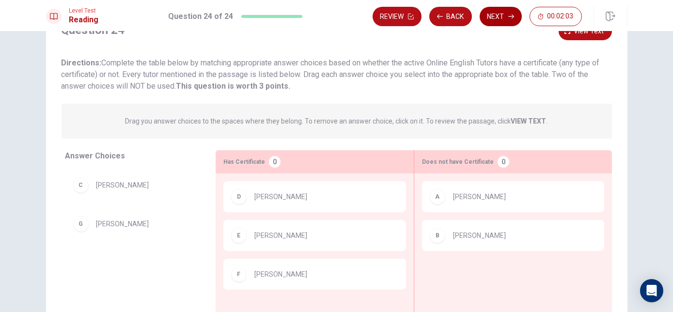
click at [511, 15] on icon "button" at bounding box center [512, 17] width 6 height 6
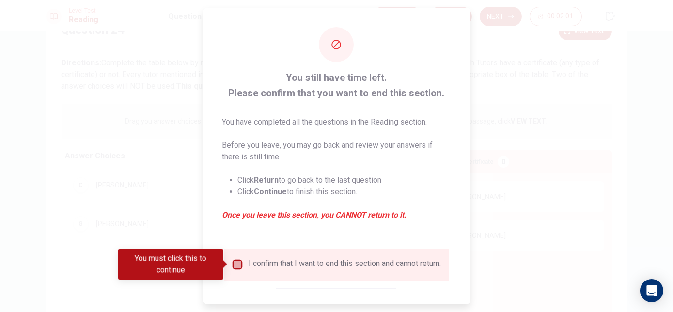
click at [238, 264] on input "You must click this to continue" at bounding box center [238, 265] width 12 height 12
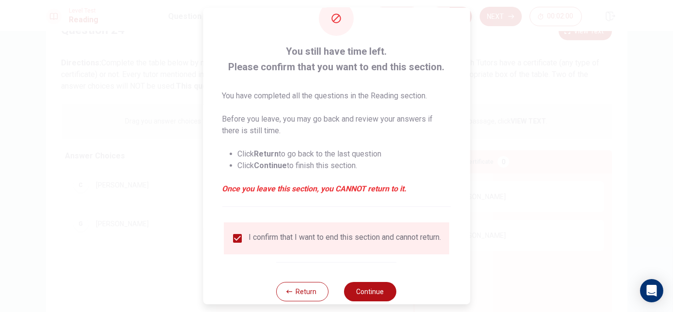
scroll to position [49, 0]
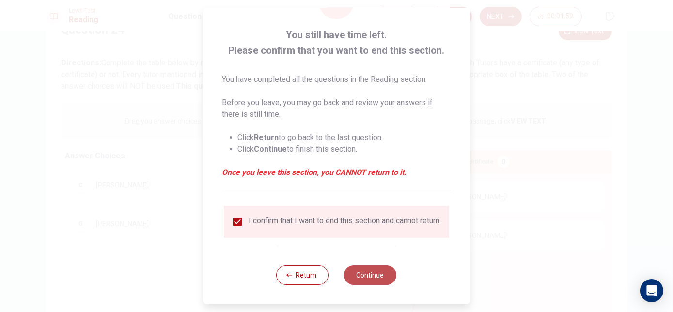
click at [373, 274] on button "Continue" at bounding box center [371, 275] width 52 height 19
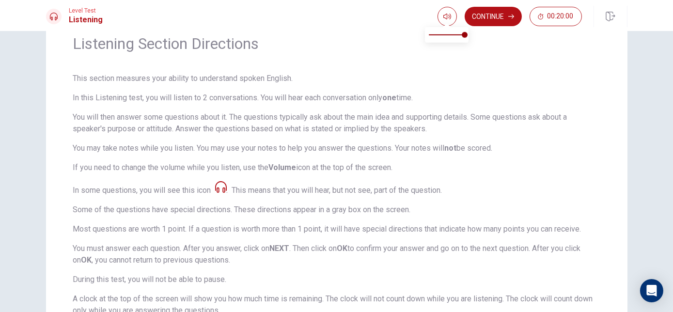
click at [444, 22] on span at bounding box center [447, 23] width 8 height 5
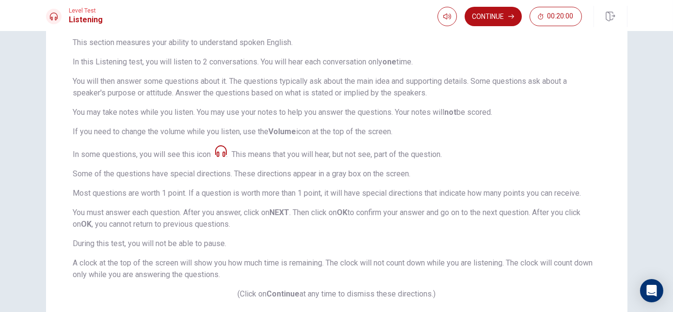
scroll to position [132, 0]
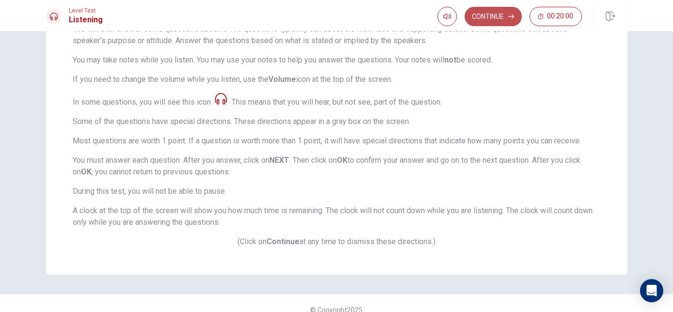
click at [498, 18] on button "Continue" at bounding box center [493, 16] width 57 height 19
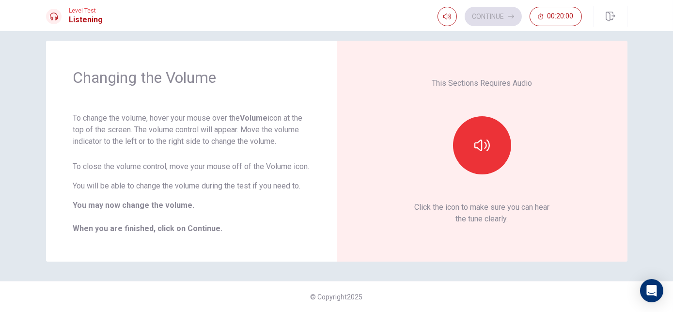
scroll to position [0, 0]
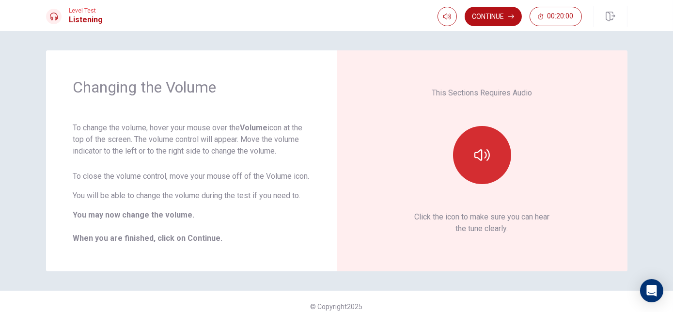
click at [473, 170] on button "button" at bounding box center [482, 155] width 58 height 58
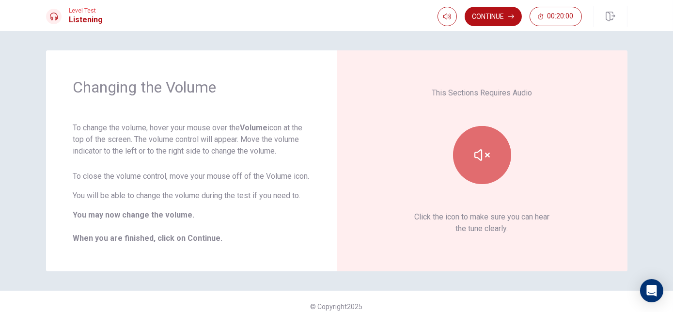
click at [470, 172] on button "button" at bounding box center [482, 155] width 58 height 58
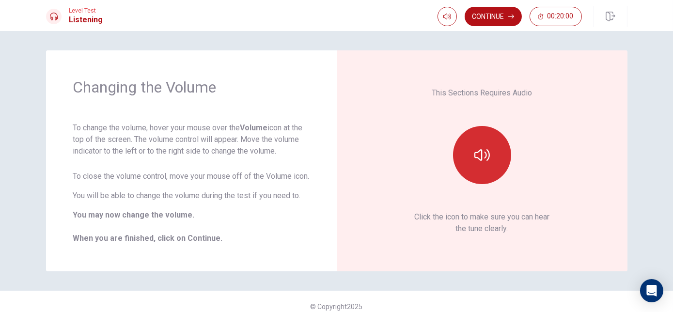
click at [476, 163] on icon "button" at bounding box center [483, 155] width 16 height 16
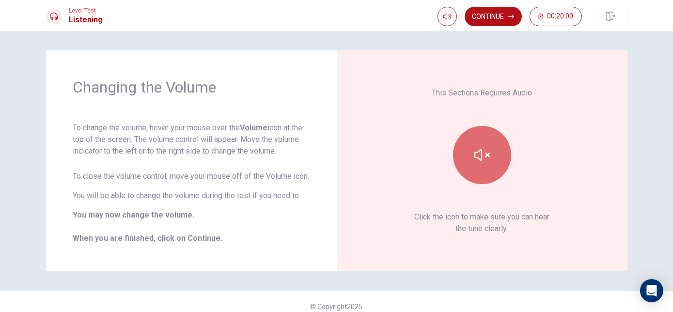
click at [476, 163] on icon "button" at bounding box center [483, 155] width 16 height 16
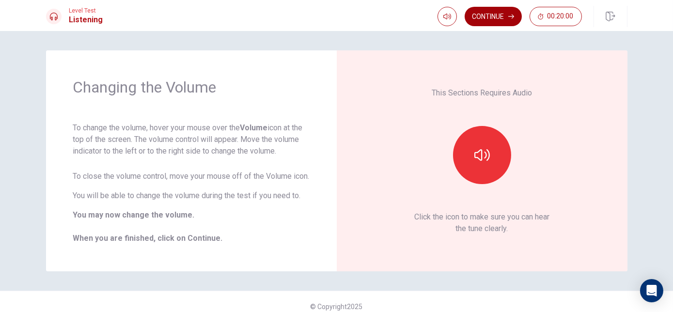
click at [506, 21] on button "Continue" at bounding box center [493, 16] width 57 height 19
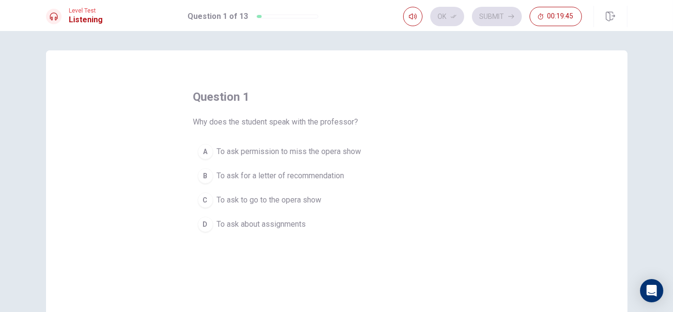
click at [319, 199] on span "To ask to go to the opera show" at bounding box center [269, 200] width 105 height 12
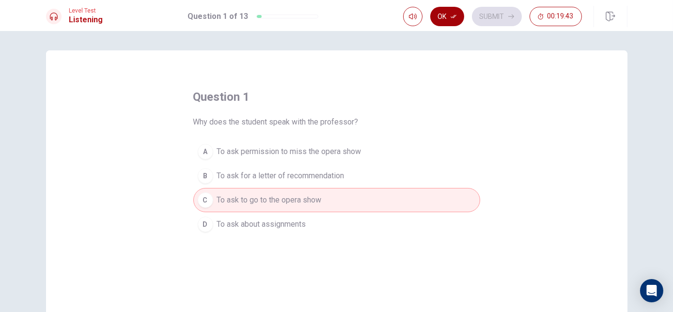
click at [454, 19] on button "Ok" at bounding box center [447, 16] width 34 height 19
click at [504, 17] on button "Submit" at bounding box center [497, 16] width 50 height 19
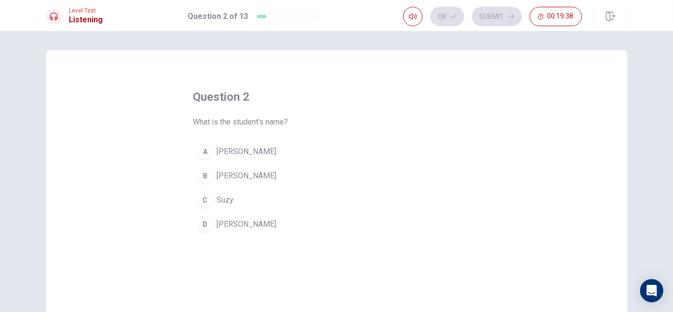
click at [275, 175] on button "B [PERSON_NAME]" at bounding box center [336, 176] width 287 height 24
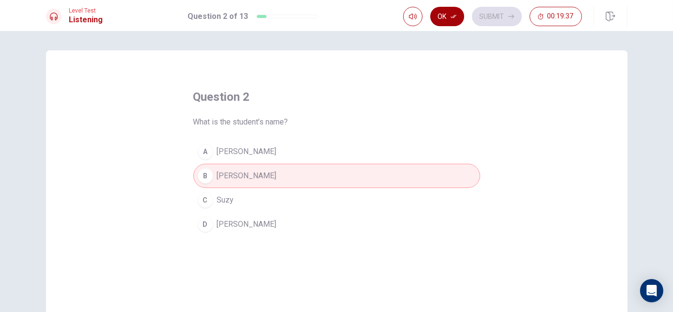
click at [447, 19] on button "Ok" at bounding box center [447, 16] width 34 height 19
click at [500, 18] on button "Submit" at bounding box center [497, 16] width 50 height 19
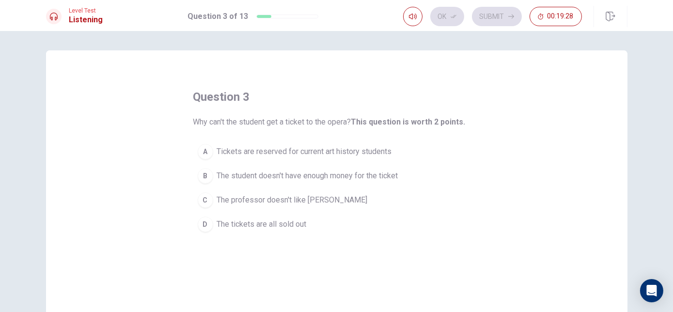
click at [293, 153] on span "Tickets are reserved for current art history students" at bounding box center [304, 152] width 175 height 12
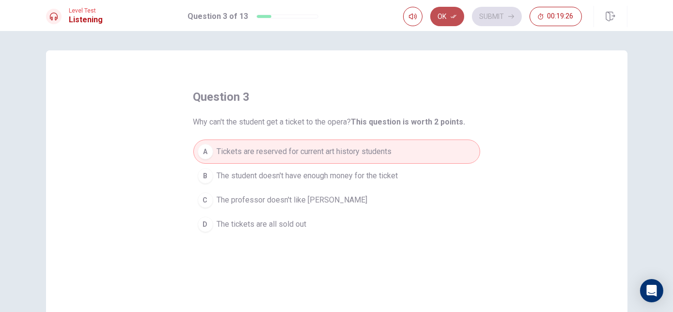
click at [457, 24] on button "Ok" at bounding box center [447, 16] width 34 height 19
click at [504, 12] on button "Submit" at bounding box center [497, 16] width 50 height 19
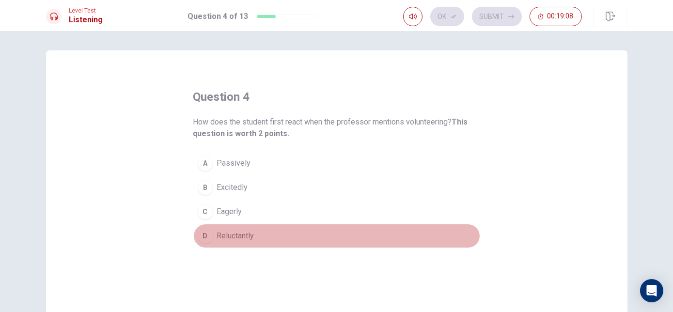
click at [275, 231] on button "D Reluctantly" at bounding box center [336, 236] width 287 height 24
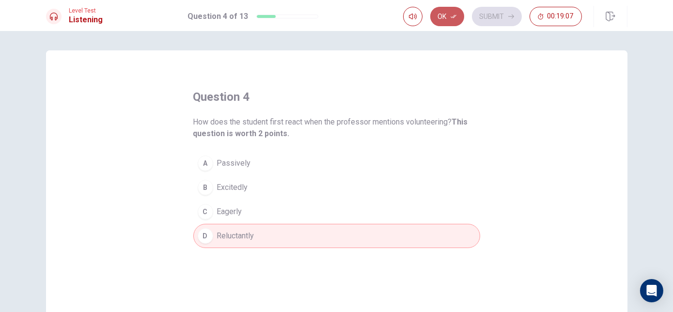
click at [454, 19] on button "Ok" at bounding box center [447, 16] width 34 height 19
click at [500, 13] on button "Submit" at bounding box center [497, 16] width 50 height 19
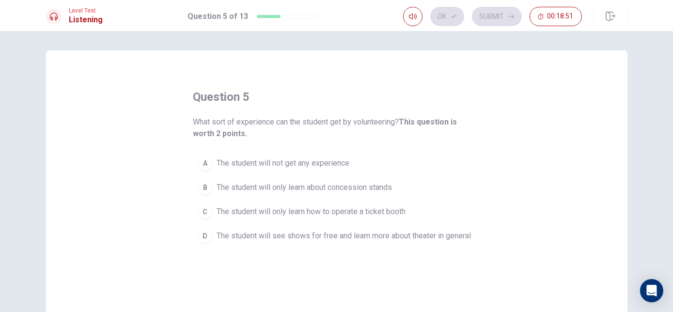
click at [378, 237] on span "The student will see shows for free and learn more about theater in general" at bounding box center [344, 236] width 254 height 12
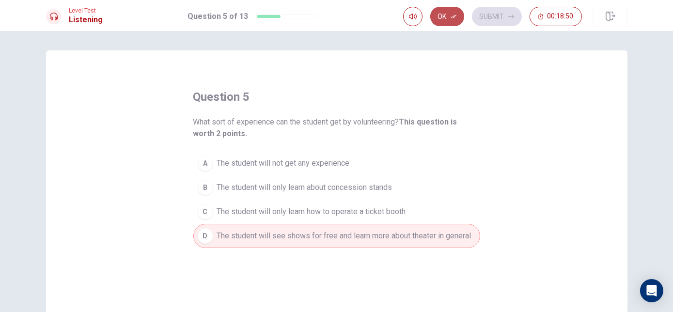
click at [460, 14] on button "Ok" at bounding box center [447, 16] width 34 height 19
click at [486, 14] on button "Submit" at bounding box center [497, 16] width 50 height 19
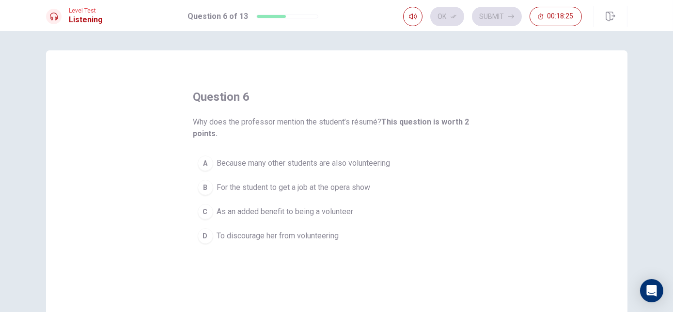
click at [257, 212] on span "As an added benefit to being a volunteer" at bounding box center [285, 212] width 137 height 12
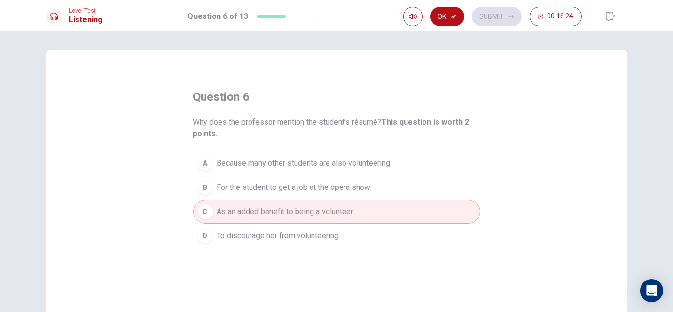
click at [455, 12] on button "Ok" at bounding box center [447, 16] width 34 height 19
click at [509, 15] on icon "button" at bounding box center [512, 17] width 6 height 6
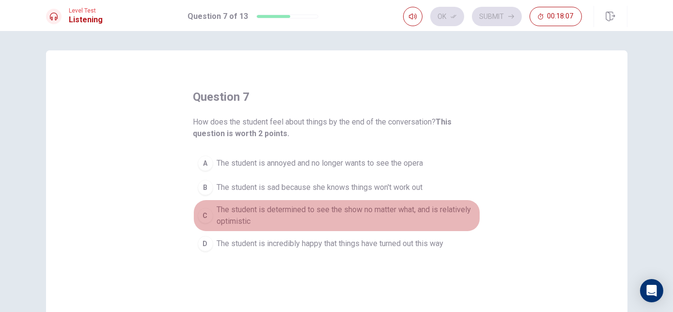
click at [298, 218] on span "The student is determined to see the show no matter what, and is relatively opt…" at bounding box center [346, 215] width 259 height 23
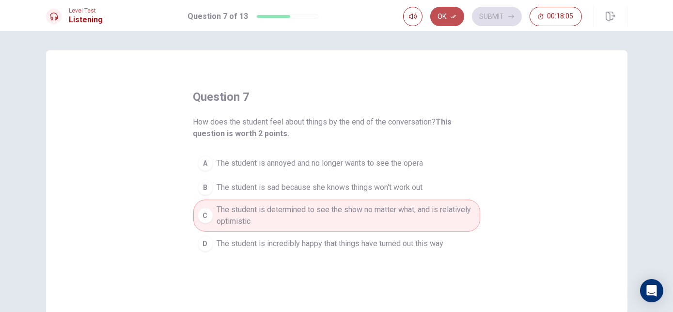
click at [459, 23] on button "Ok" at bounding box center [447, 16] width 34 height 19
click at [502, 12] on button "Submit" at bounding box center [497, 16] width 50 height 19
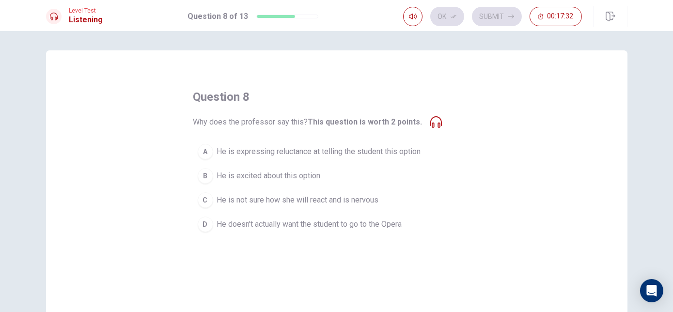
click at [430, 117] on icon at bounding box center [436, 122] width 12 height 12
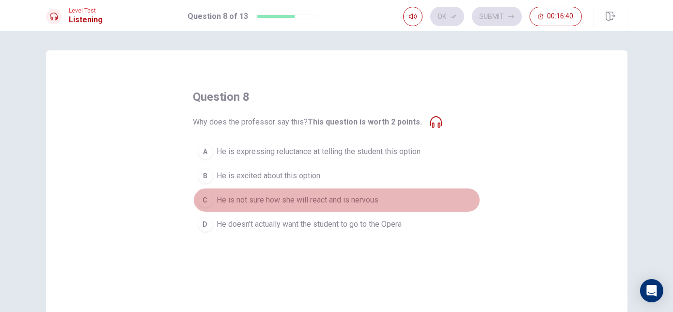
click at [347, 202] on span "He is not sure how she will react and is nervous" at bounding box center [298, 200] width 162 height 12
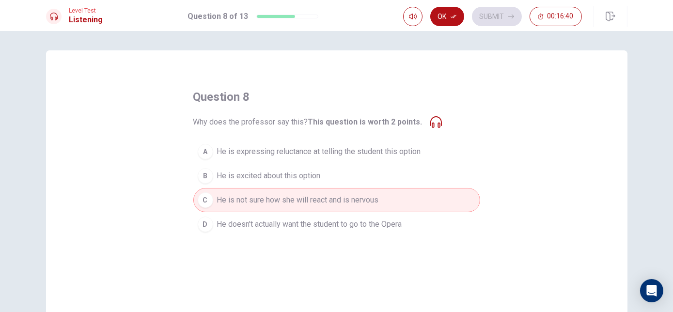
click at [450, 12] on button "Ok" at bounding box center [447, 16] width 34 height 19
click at [502, 18] on button "Submit" at bounding box center [497, 16] width 50 height 19
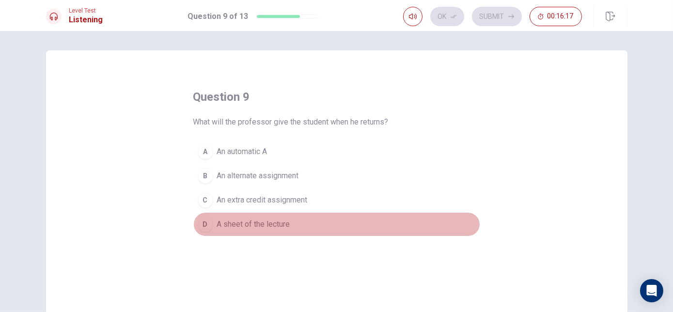
click at [280, 228] on span "A sheet of the lecture" at bounding box center [253, 225] width 73 height 12
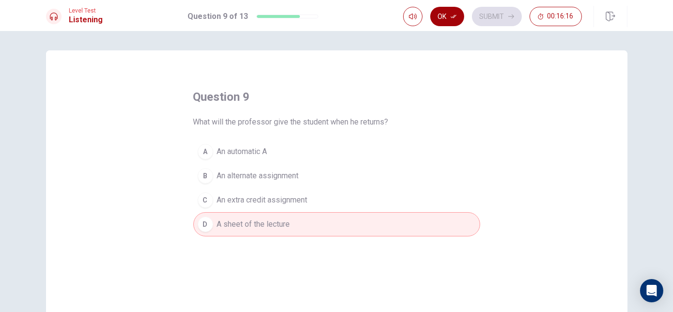
click at [452, 14] on icon "button" at bounding box center [454, 17] width 6 height 6
click at [484, 16] on button "Submit" at bounding box center [497, 16] width 50 height 19
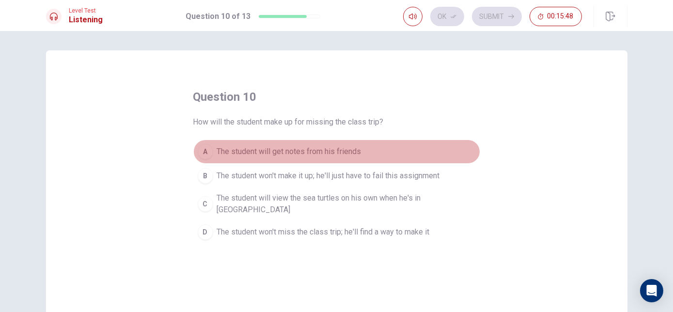
click at [342, 146] on span "The student will get notes from his friends" at bounding box center [289, 152] width 144 height 12
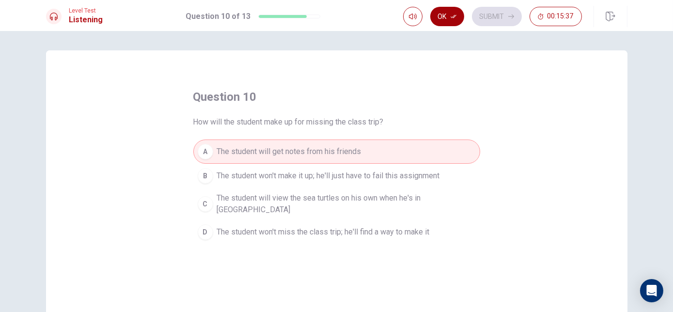
click at [447, 15] on button "Ok" at bounding box center [447, 16] width 34 height 19
click at [492, 23] on button "Submit" at bounding box center [497, 16] width 50 height 19
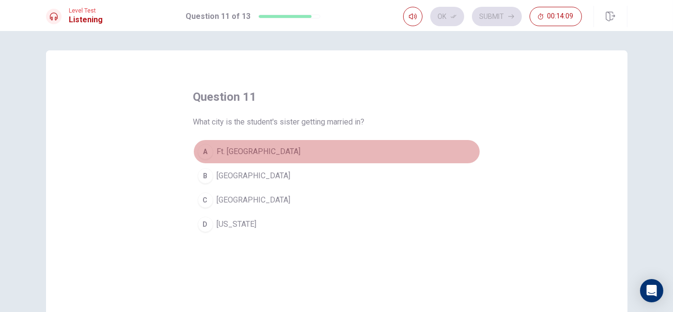
click at [296, 155] on button "A Ft. [GEOGRAPHIC_DATA]" at bounding box center [336, 152] width 287 height 24
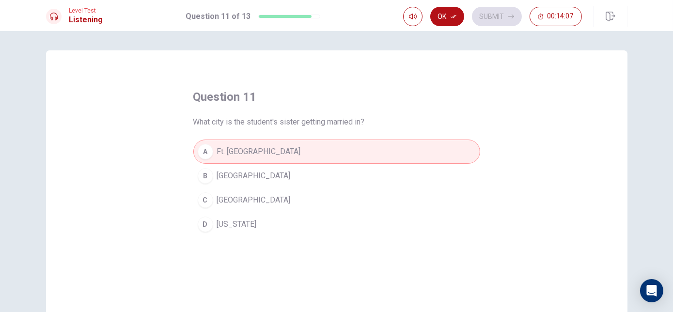
click at [445, 16] on button "Ok" at bounding box center [447, 16] width 34 height 19
click at [478, 18] on button "Submit" at bounding box center [497, 16] width 50 height 19
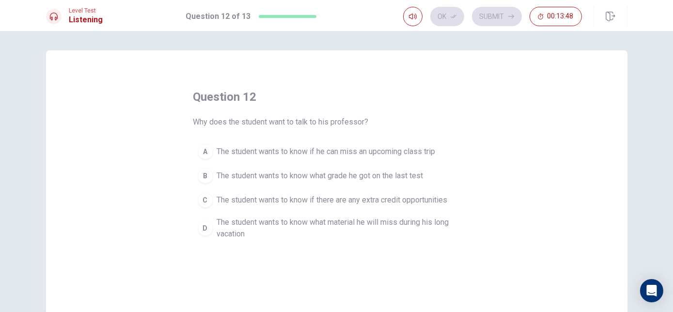
click at [382, 152] on span "The student wants to know if he can miss an upcoming class trip" at bounding box center [326, 152] width 219 height 12
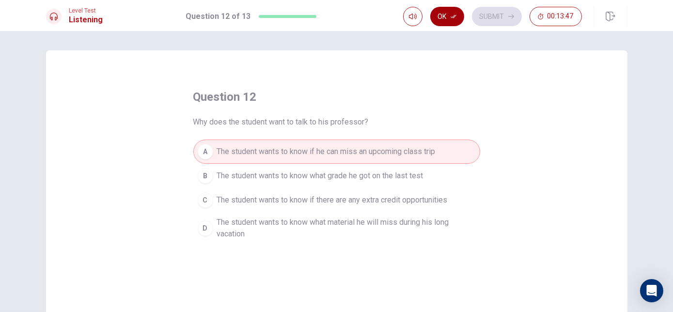
click at [454, 16] on icon "button" at bounding box center [454, 17] width 6 height 6
click at [487, 18] on button "Submit" at bounding box center [497, 16] width 50 height 19
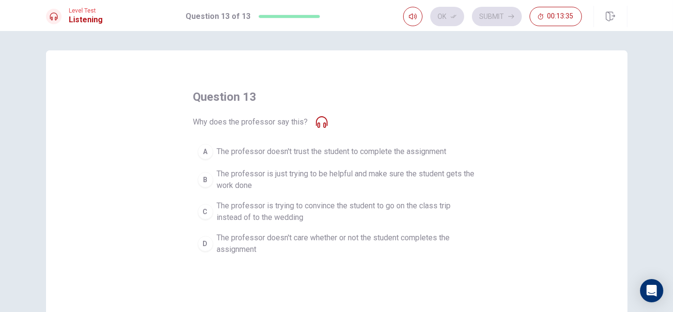
click at [381, 182] on span "The professor is just trying to be helpful and make sure the student gets the w…" at bounding box center [346, 179] width 259 height 23
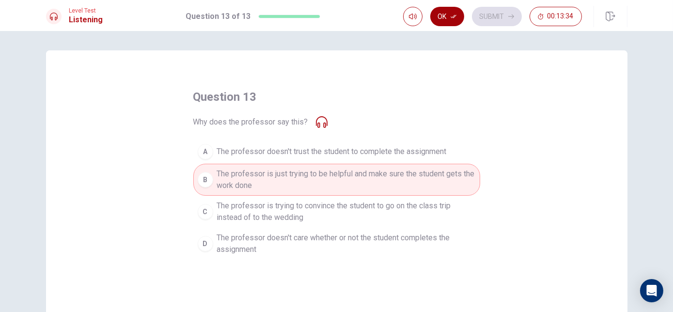
click at [454, 13] on button "Ok" at bounding box center [447, 16] width 34 height 19
click at [495, 13] on button "Submit" at bounding box center [497, 16] width 50 height 19
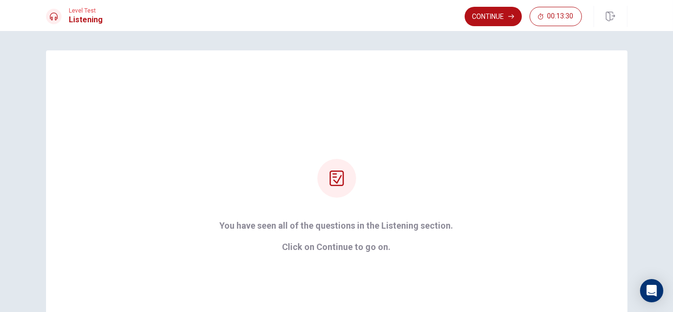
click at [493, 14] on button "Continue" at bounding box center [493, 16] width 57 height 19
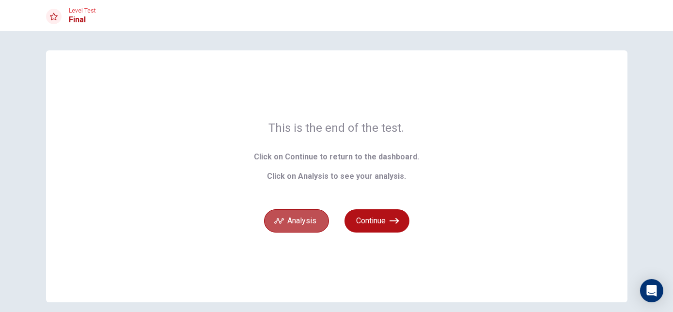
click at [294, 217] on button "Analysis" at bounding box center [296, 220] width 65 height 23
